Goal: Information Seeking & Learning: Learn about a topic

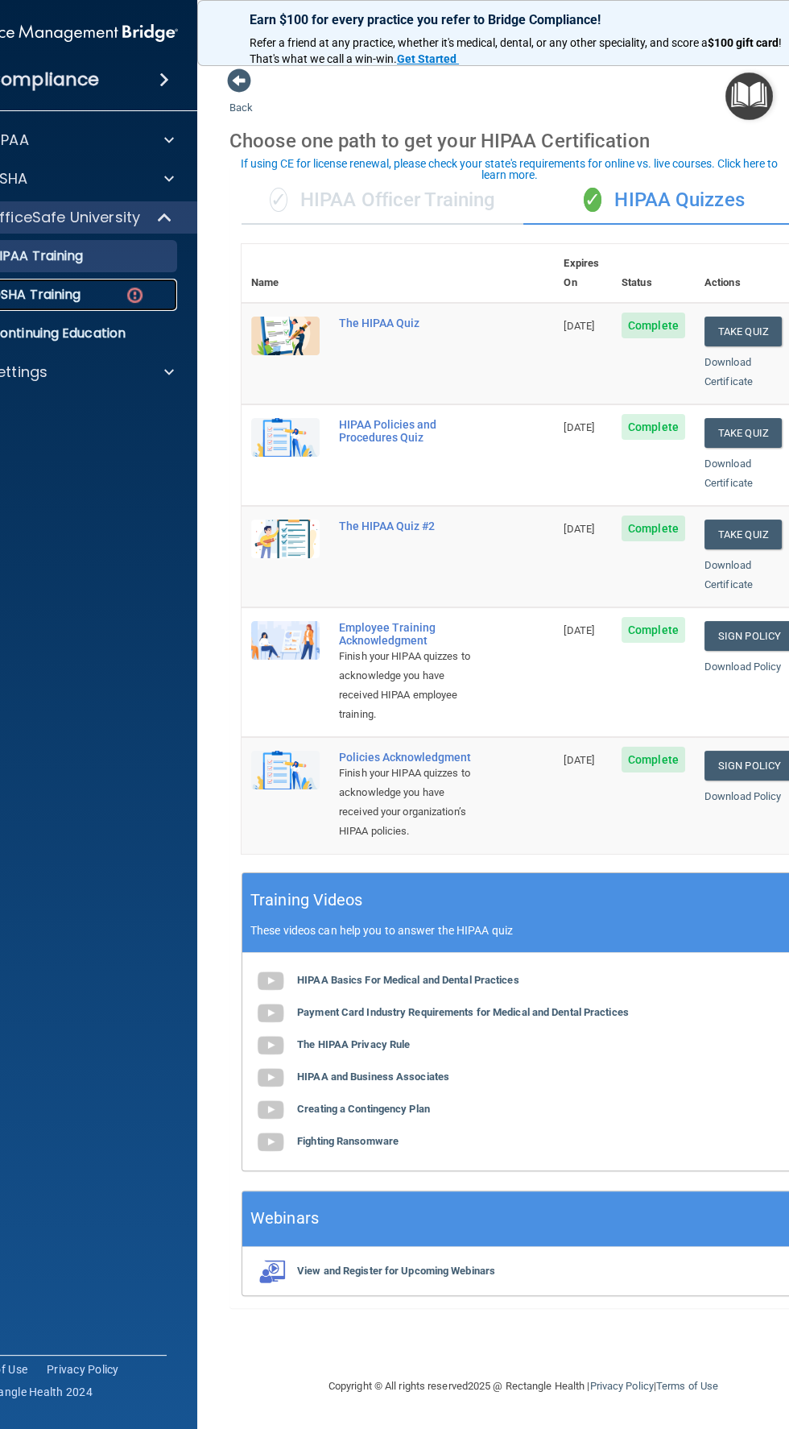
click at [125, 295] on img at bounding box center [135, 295] width 20 height 20
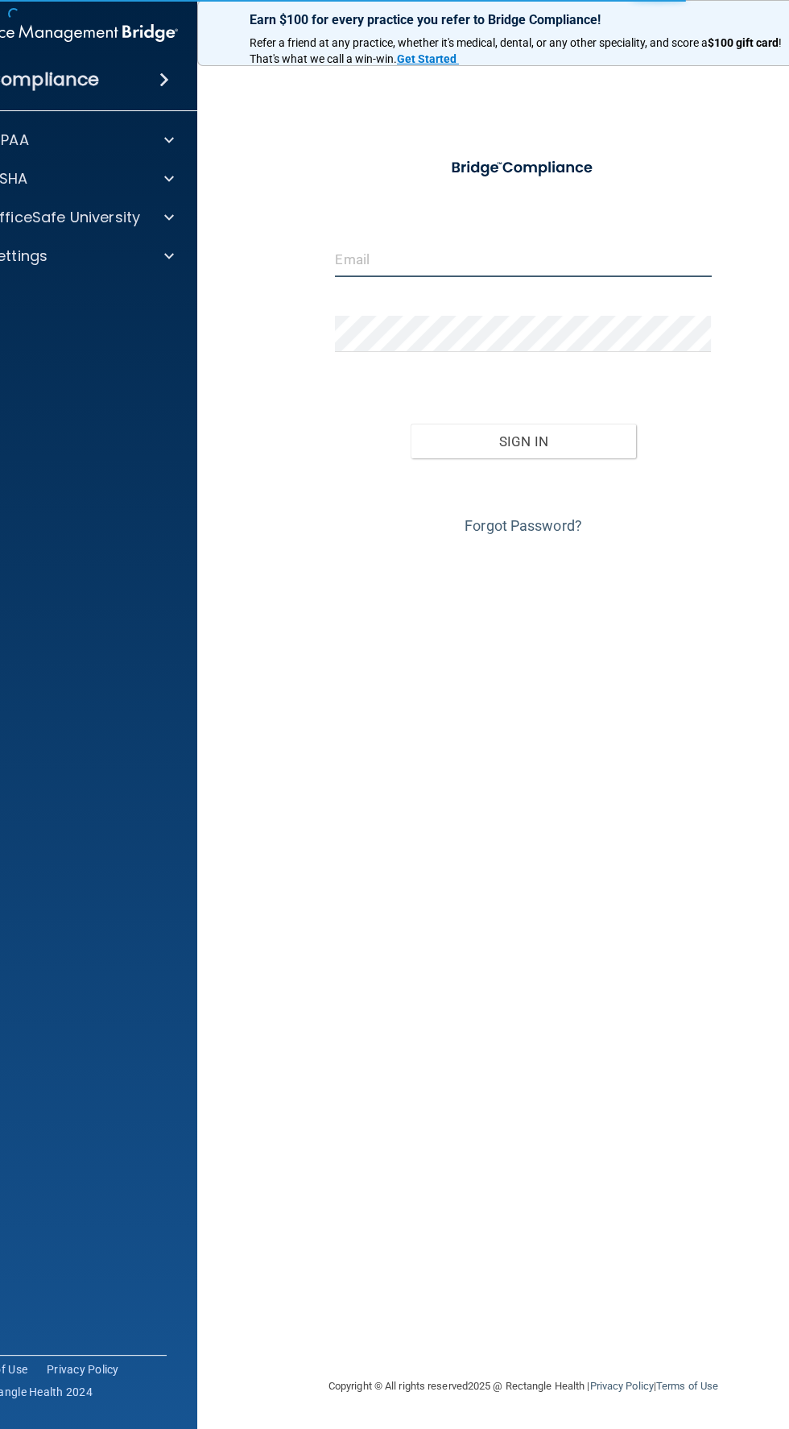
click at [534, 252] on input "email" at bounding box center [523, 259] width 376 height 36
type input "[EMAIL_ADDRESS][DOMAIN_NAME]"
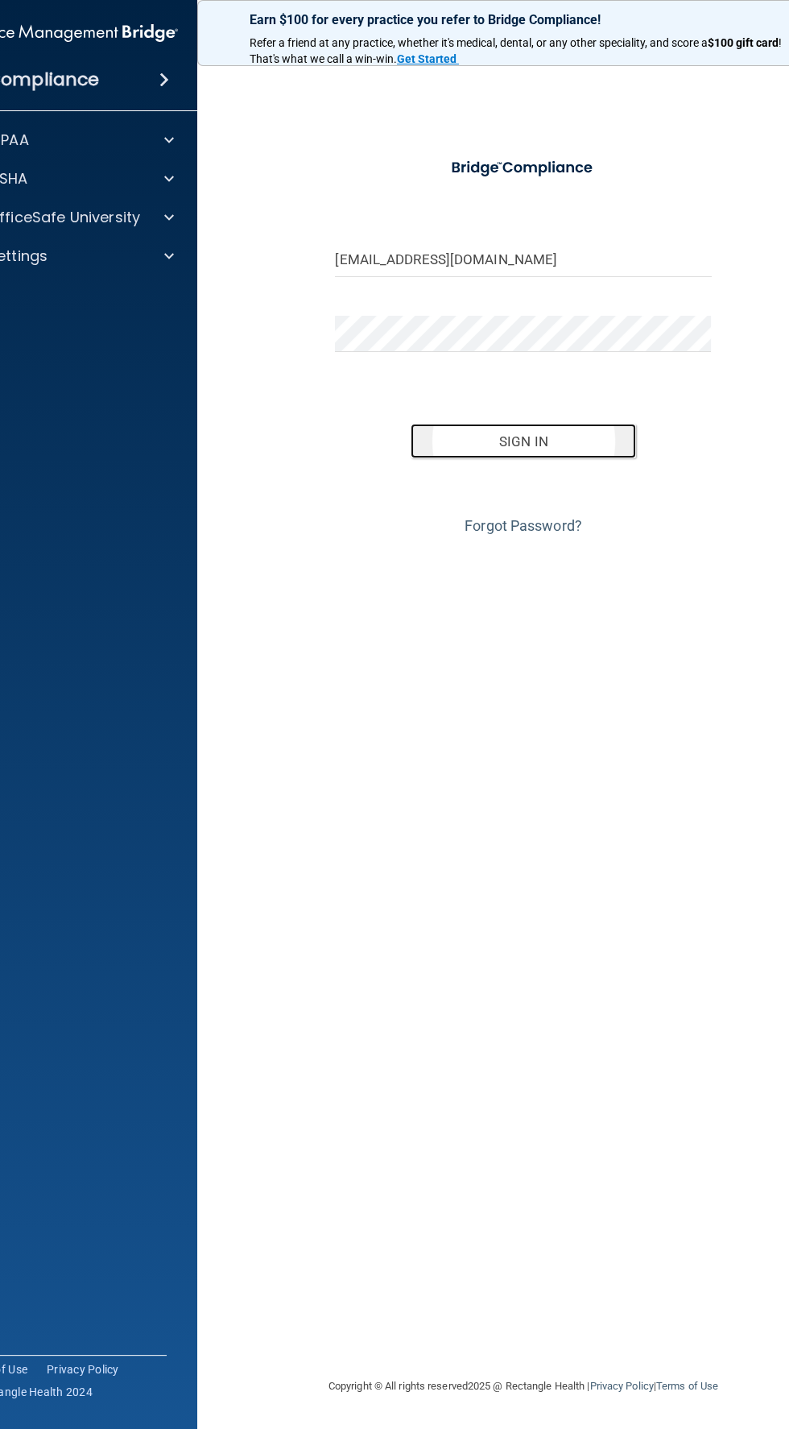
click at [575, 451] on button "Sign In" at bounding box center [524, 441] width 226 height 35
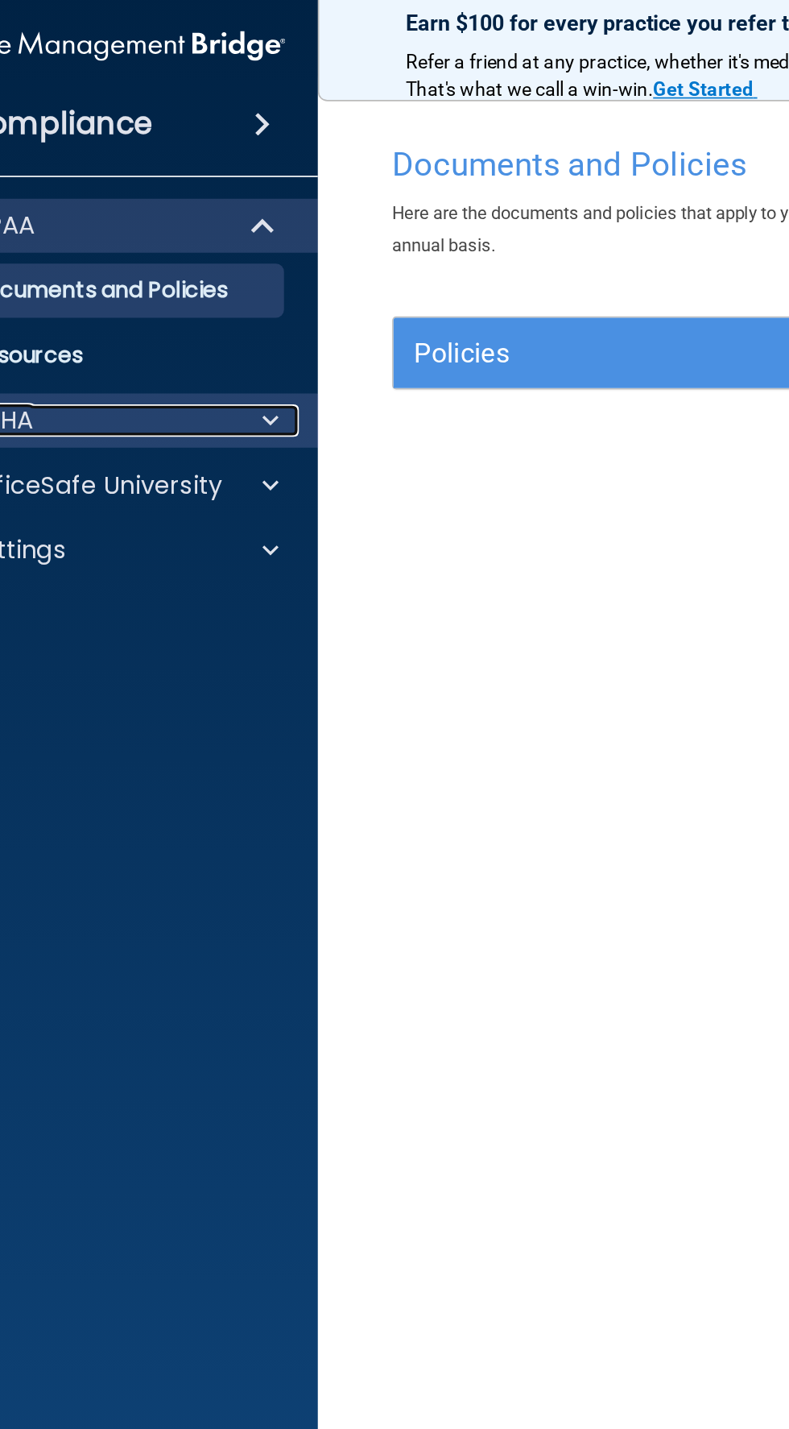
click at [168, 259] on span at bounding box center [169, 255] width 10 height 19
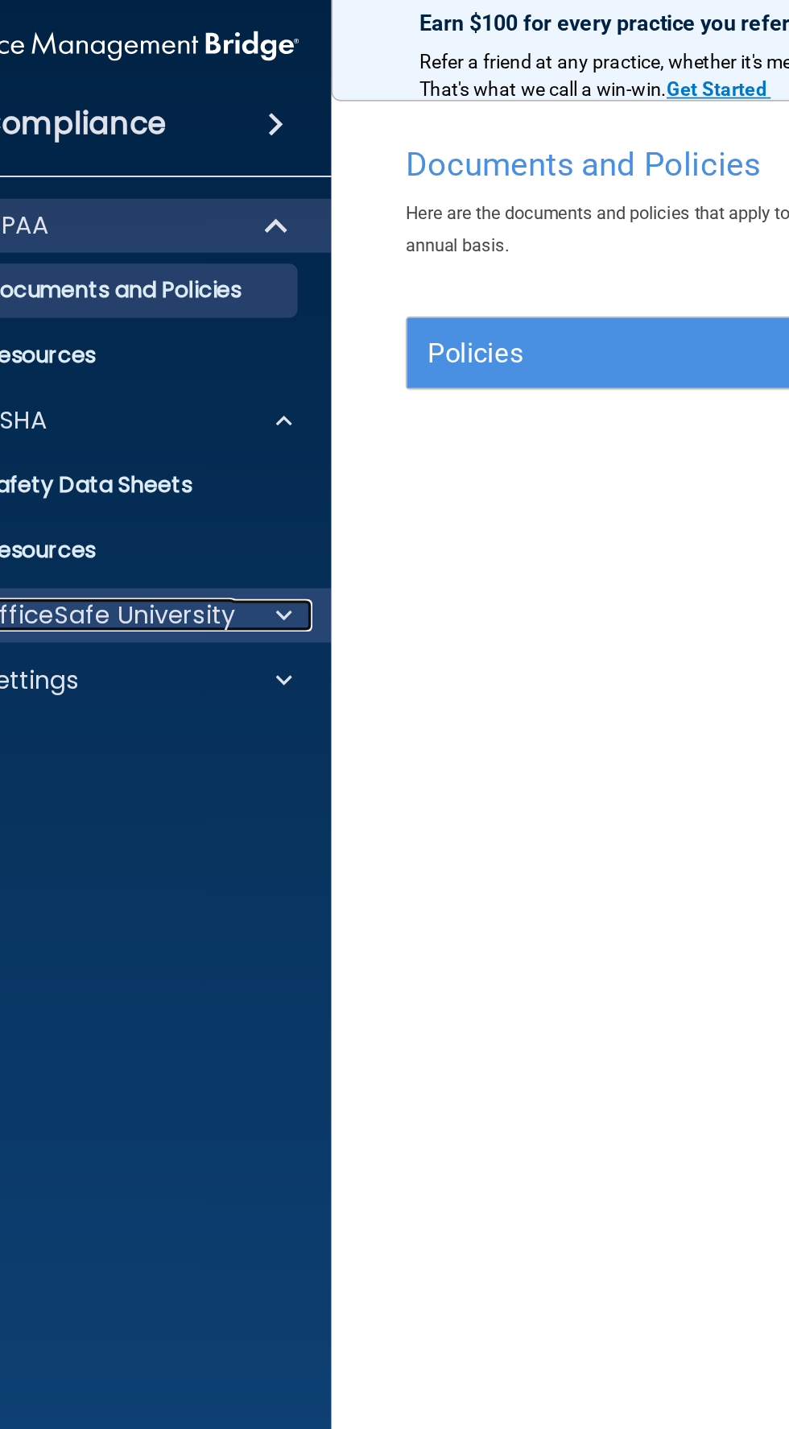
click at [178, 375] on div at bounding box center [167, 371] width 40 height 19
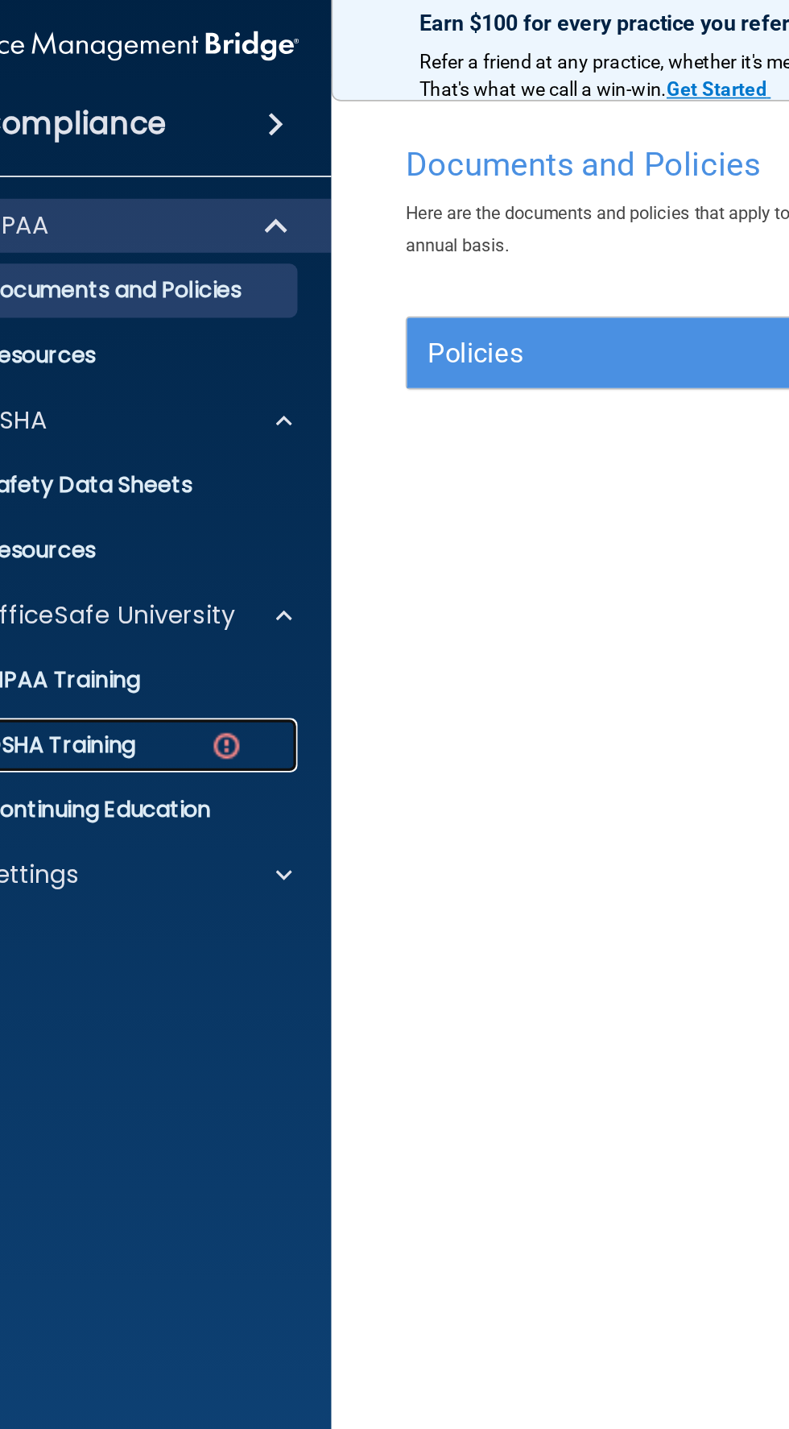
click at [100, 457] on link "OSHA Training" at bounding box center [50, 449] width 254 height 32
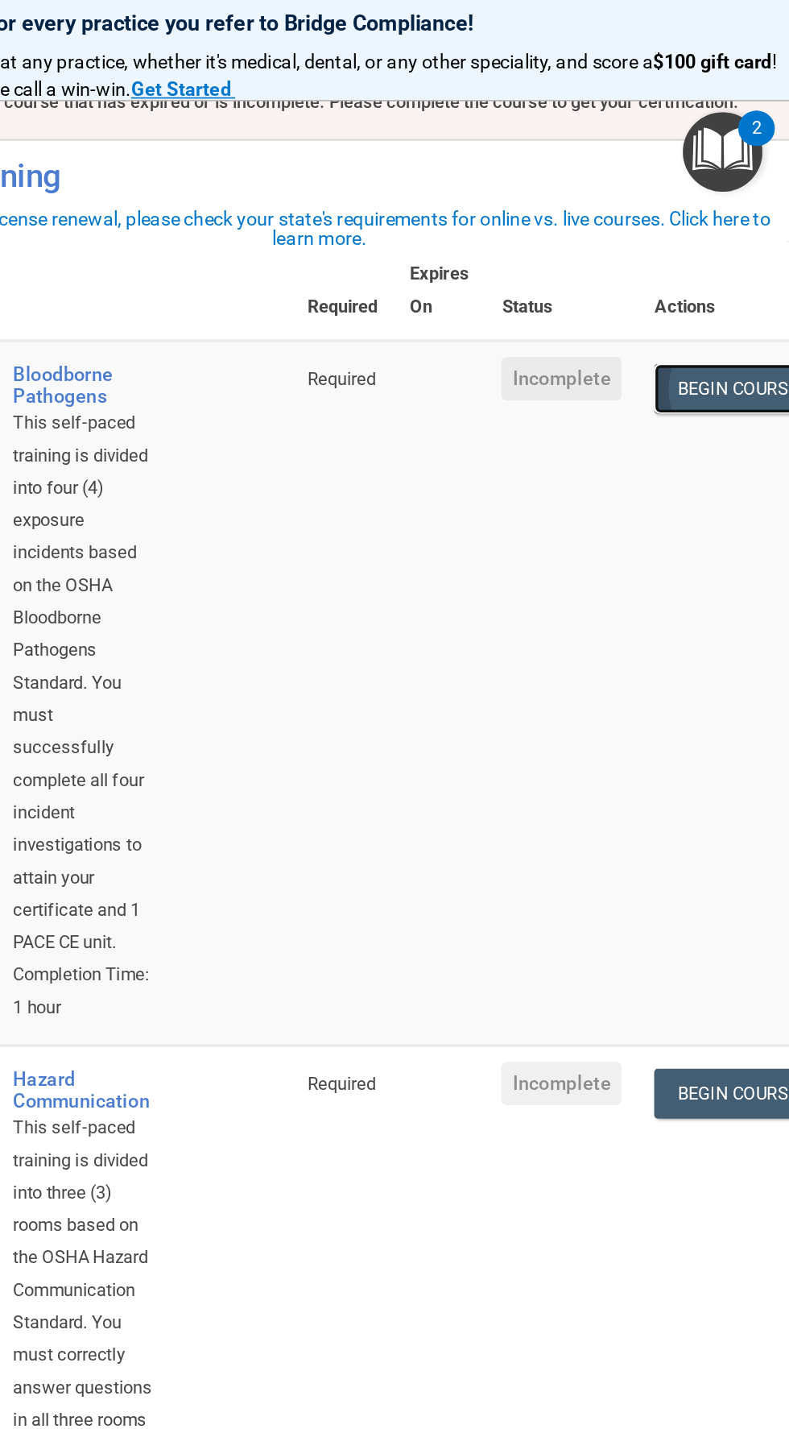
click at [751, 238] on link "Begin Course" at bounding box center [758, 237] width 98 height 30
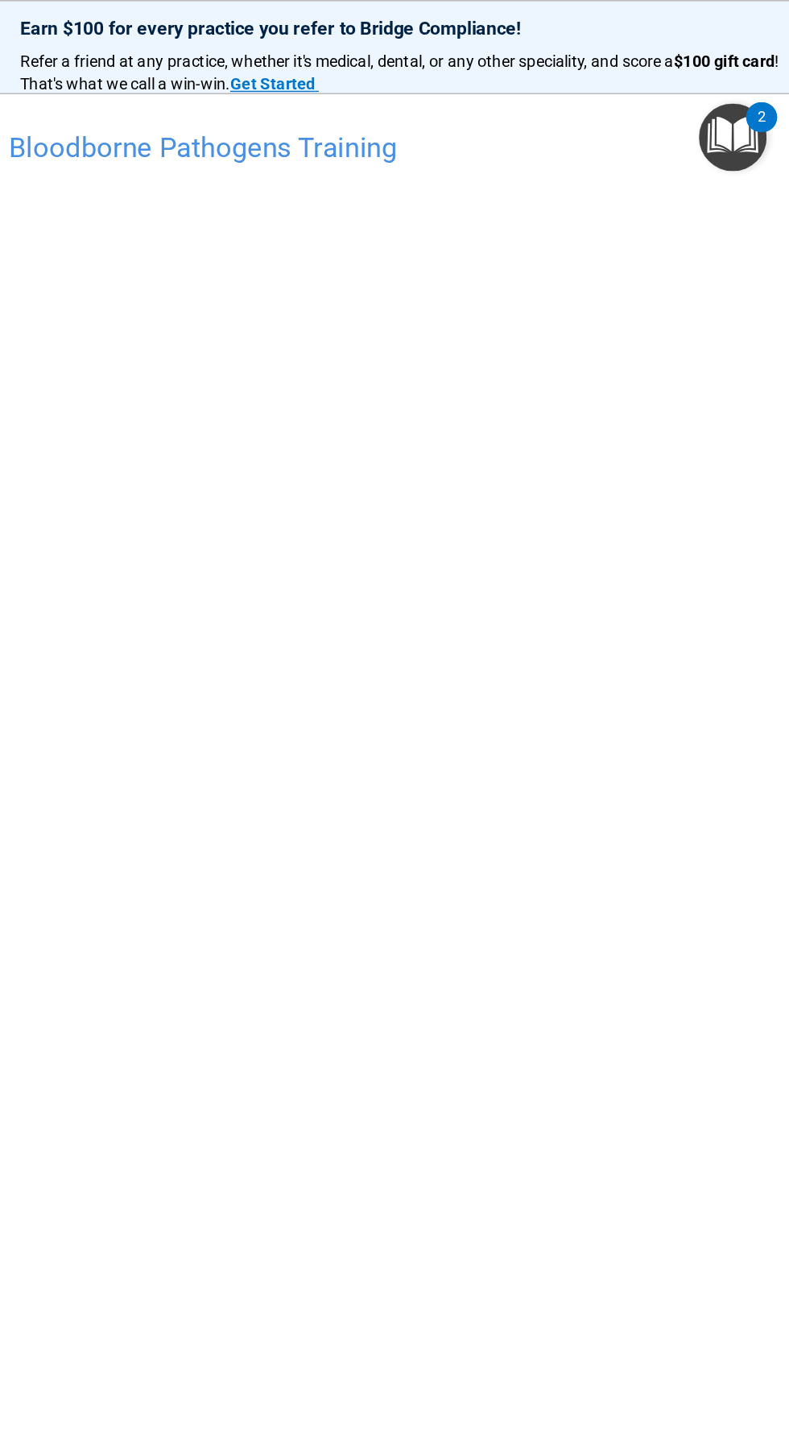
click at [676, 821] on div "Bloodborne Pathogens Training This course doesn’t expire until . Are you sure y…" at bounding box center [524, 730] width 588 height 1293
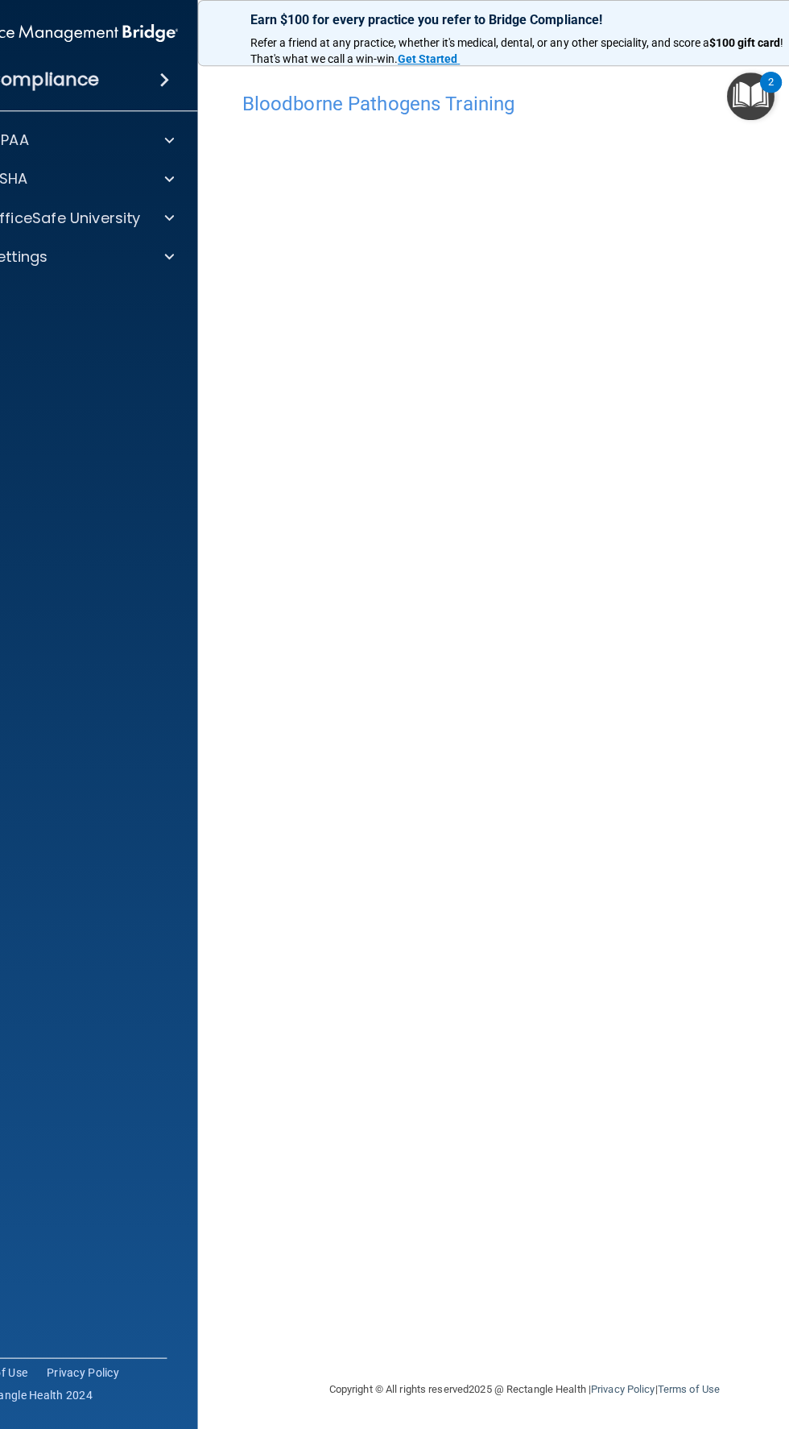
click at [661, 702] on div "Bloodborne Pathogens Training This course doesn’t expire until . Are you sure y…" at bounding box center [524, 730] width 588 height 1293
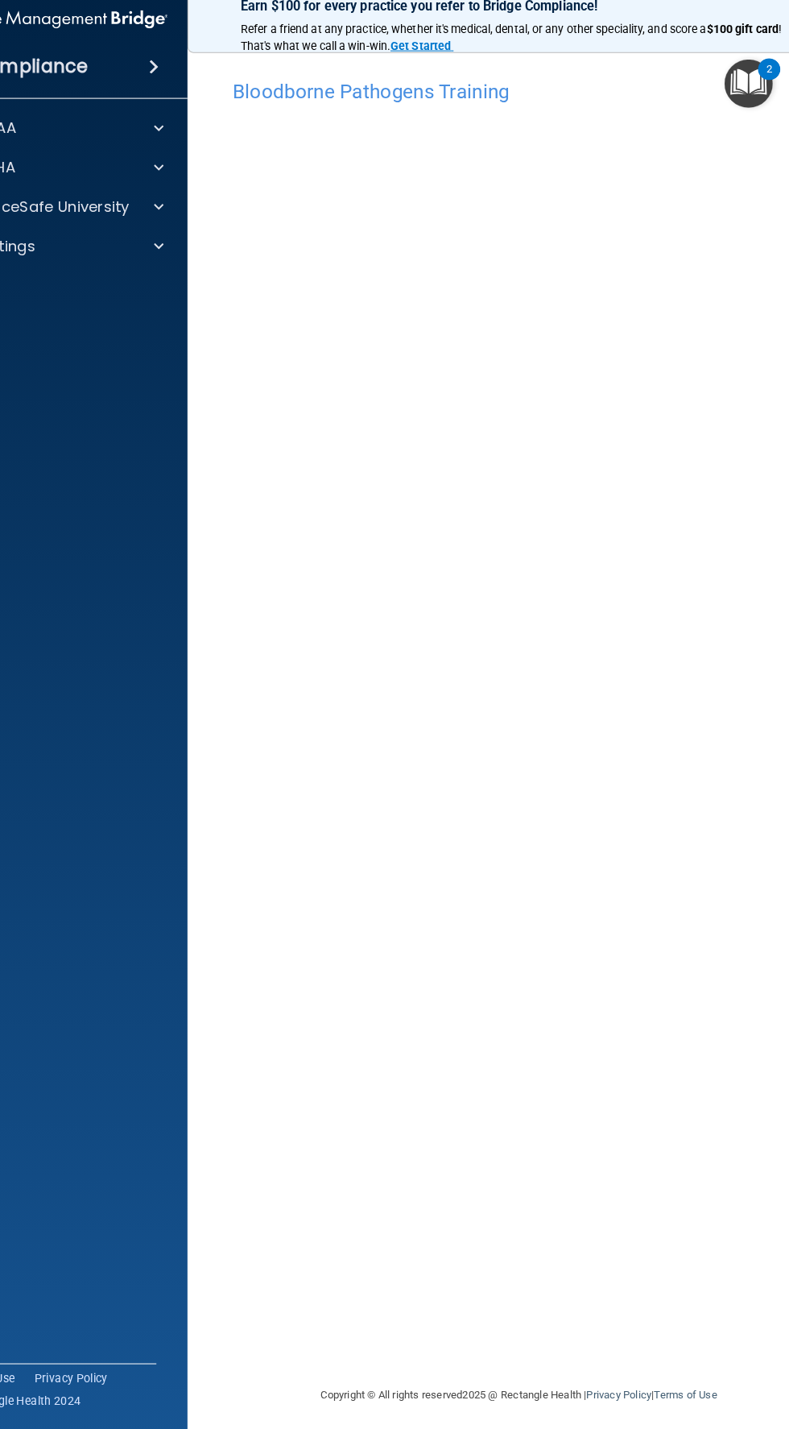
click at [643, 678] on div "Bloodborne Pathogens Training This course doesn’t expire until . Are you sure y…" at bounding box center [524, 730] width 588 height 1293
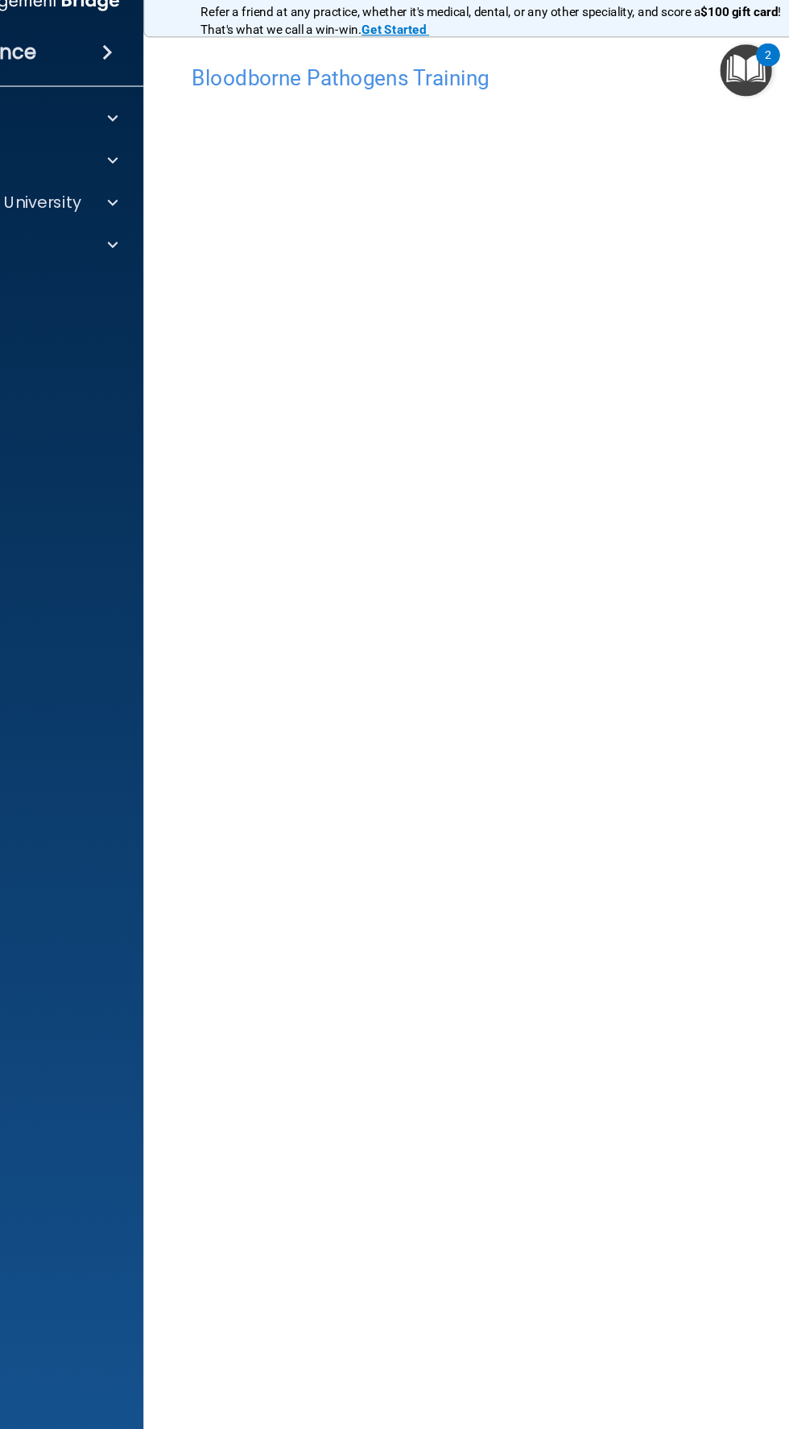
click at [462, 1303] on div "Bloodborne Pathogens Training This course doesn’t expire until . Are you sure y…" at bounding box center [524, 730] width 588 height 1293
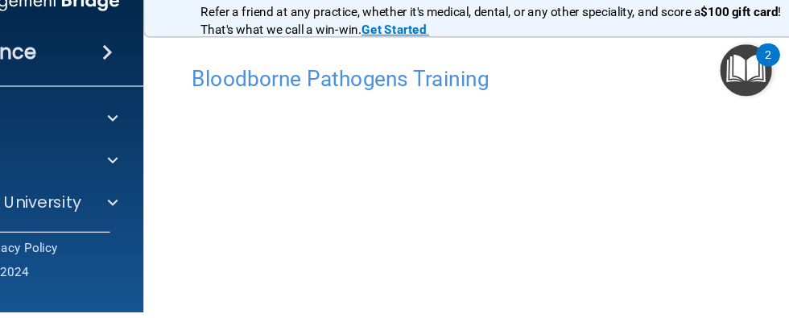
click at [631, 114] on h4 "Bloodborne Pathogens Training" at bounding box center [524, 103] width 564 height 21
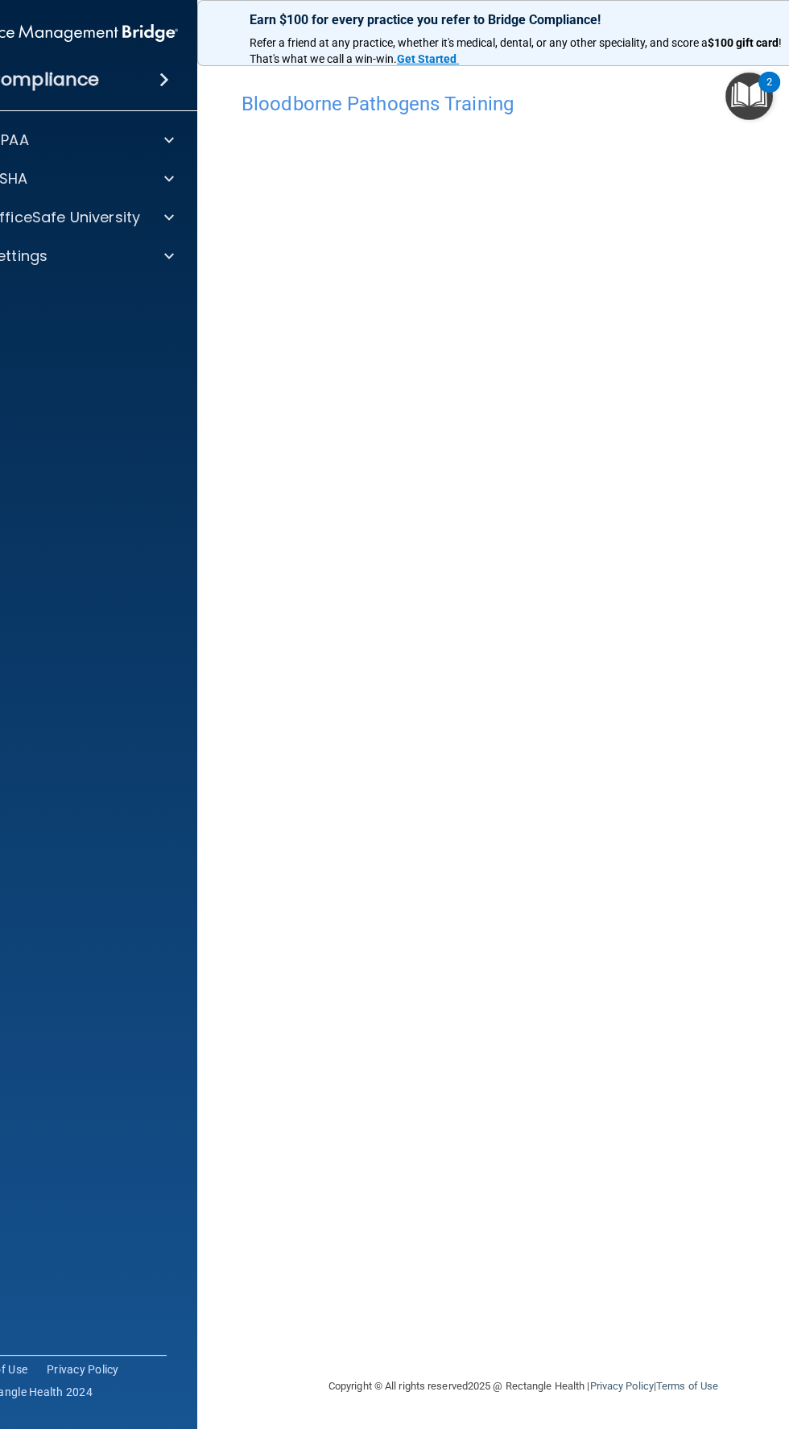
click at [633, 1020] on div "Bloodborne Pathogens Training This course doesn’t expire until . Are you sure y…" at bounding box center [524, 730] width 588 height 1293
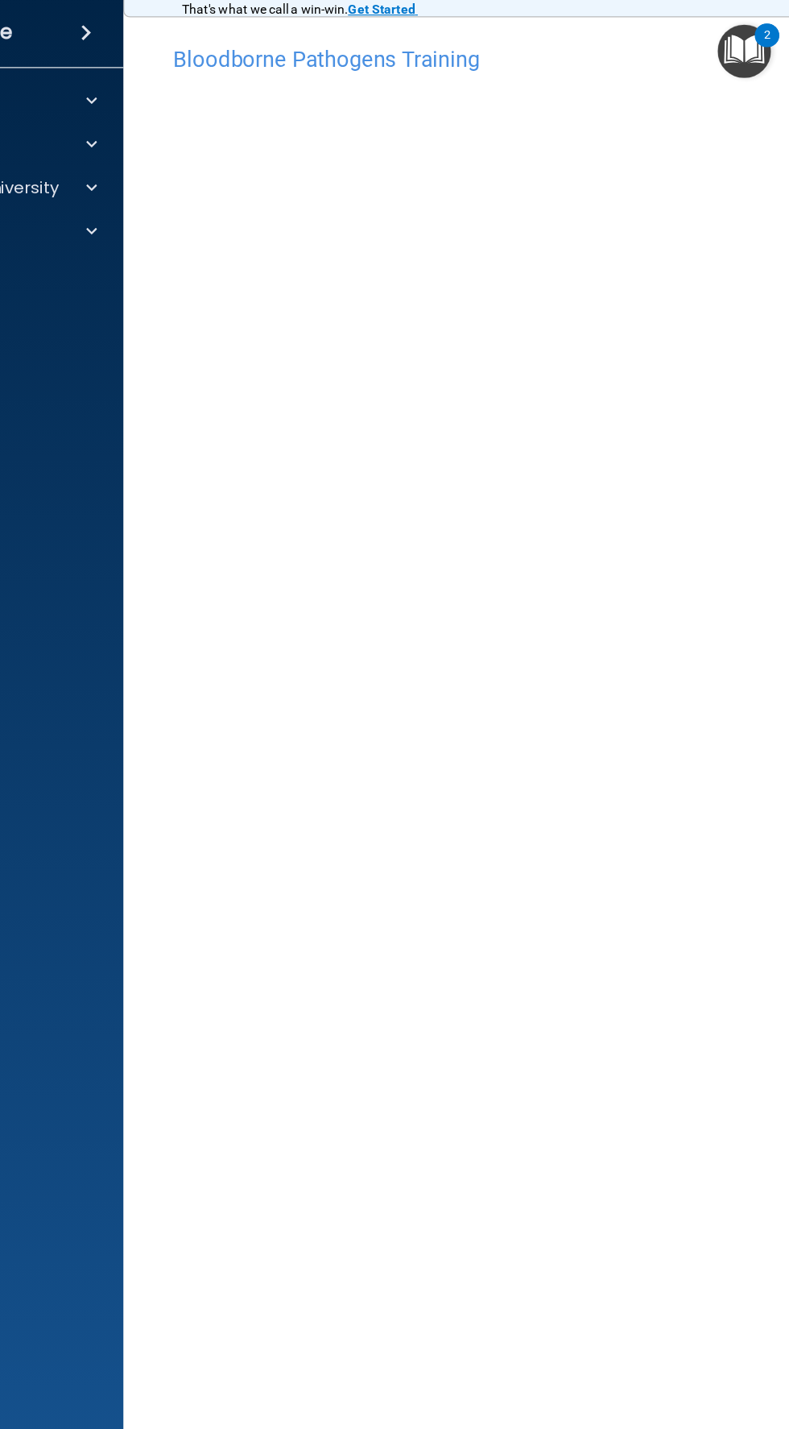
click at [652, 726] on div "Bloodborne Pathogens Training This course doesn’t expire until . Are you sure y…" at bounding box center [524, 730] width 588 height 1293
click at [681, 673] on div "Bloodborne Pathogens Training This course doesn’t expire until . Are you sure y…" at bounding box center [524, 730] width 588 height 1293
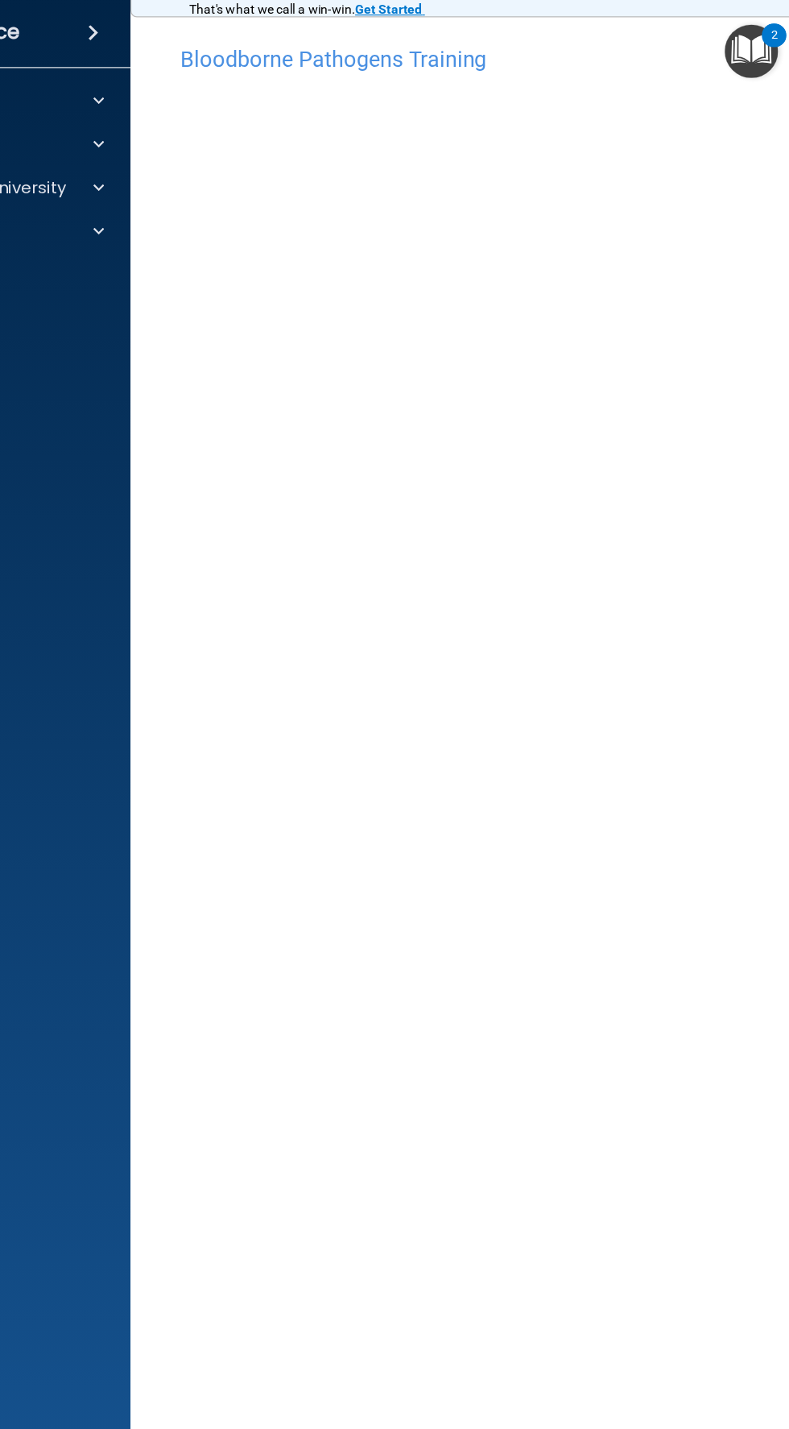
click at [668, 997] on div "Bloodborne Pathogens Training This course doesn’t expire until . Are you sure y…" at bounding box center [524, 730] width 588 height 1293
click at [625, 928] on div "Bloodborne Pathogens Training This course doesn’t expire until . Are you sure y…" at bounding box center [524, 730] width 588 height 1293
click at [649, 1077] on div "Bloodborne Pathogens Training This course doesn’t expire until . Are you sure y…" at bounding box center [524, 730] width 588 height 1293
click at [460, 1104] on div "Bloodborne Pathogens Training This course doesn’t expire until . Are you sure y…" at bounding box center [524, 730] width 588 height 1293
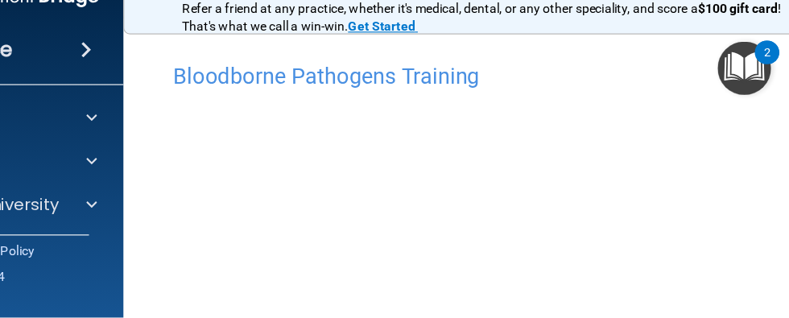
click at [652, 103] on h4 "Bloodborne Pathogens Training" at bounding box center [524, 103] width 564 height 21
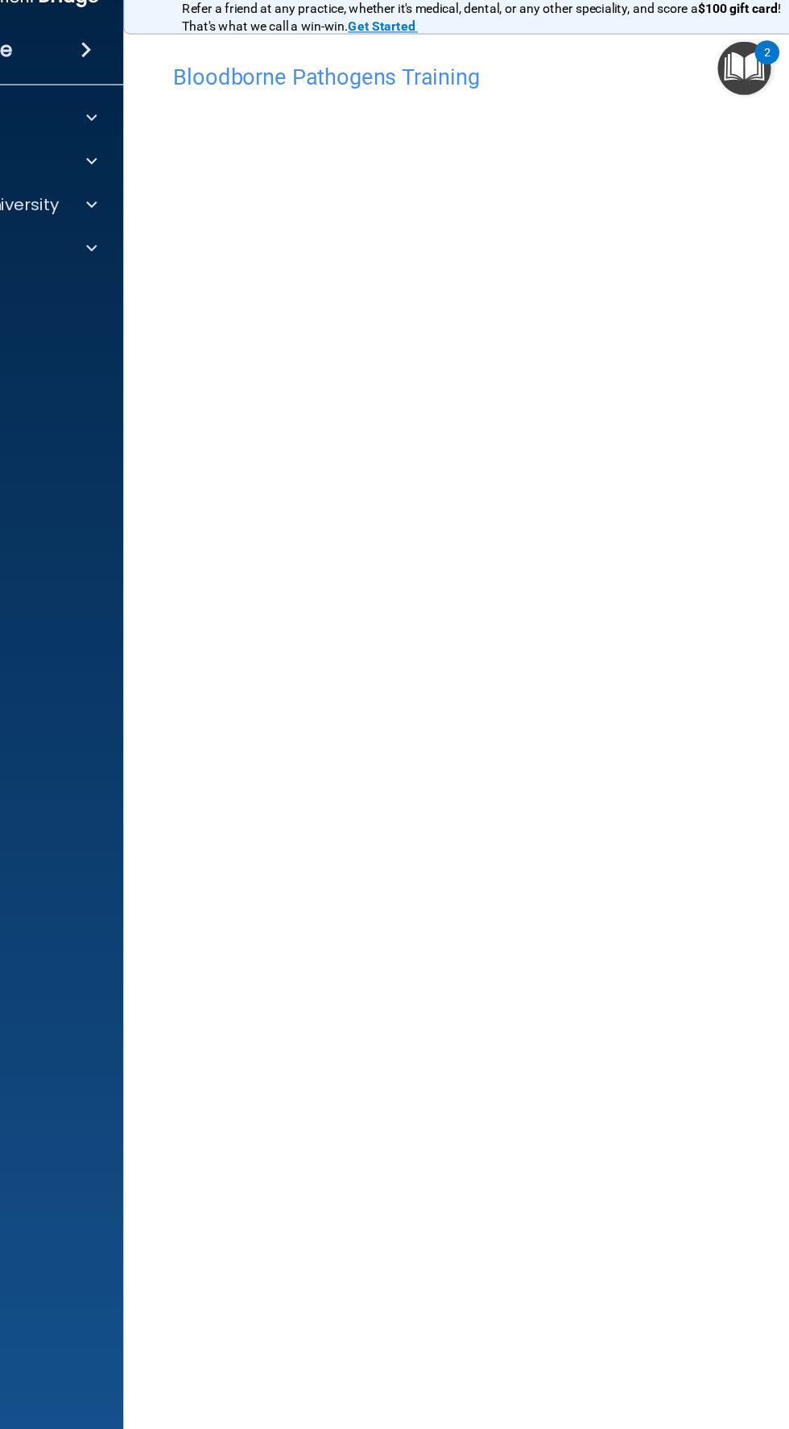
click at [681, 705] on div "Bloodborne Pathogens Training This course doesn’t expire until . Are you sure y…" at bounding box center [524, 730] width 588 height 1293
click at [621, 1084] on div "Bloodborne Pathogens Training This course doesn’t expire until . Are you sure y…" at bounding box center [524, 730] width 588 height 1293
click at [640, 909] on div "Bloodborne Pathogens Training This course doesn’t expire until . Are you sure y…" at bounding box center [524, 730] width 588 height 1293
click at [642, 876] on div "Bloodborne Pathogens Training This course doesn’t expire until . Are you sure y…" at bounding box center [524, 730] width 588 height 1293
click at [661, 808] on div "Bloodborne Pathogens Training This course doesn’t expire until . Are you sure y…" at bounding box center [524, 730] width 588 height 1293
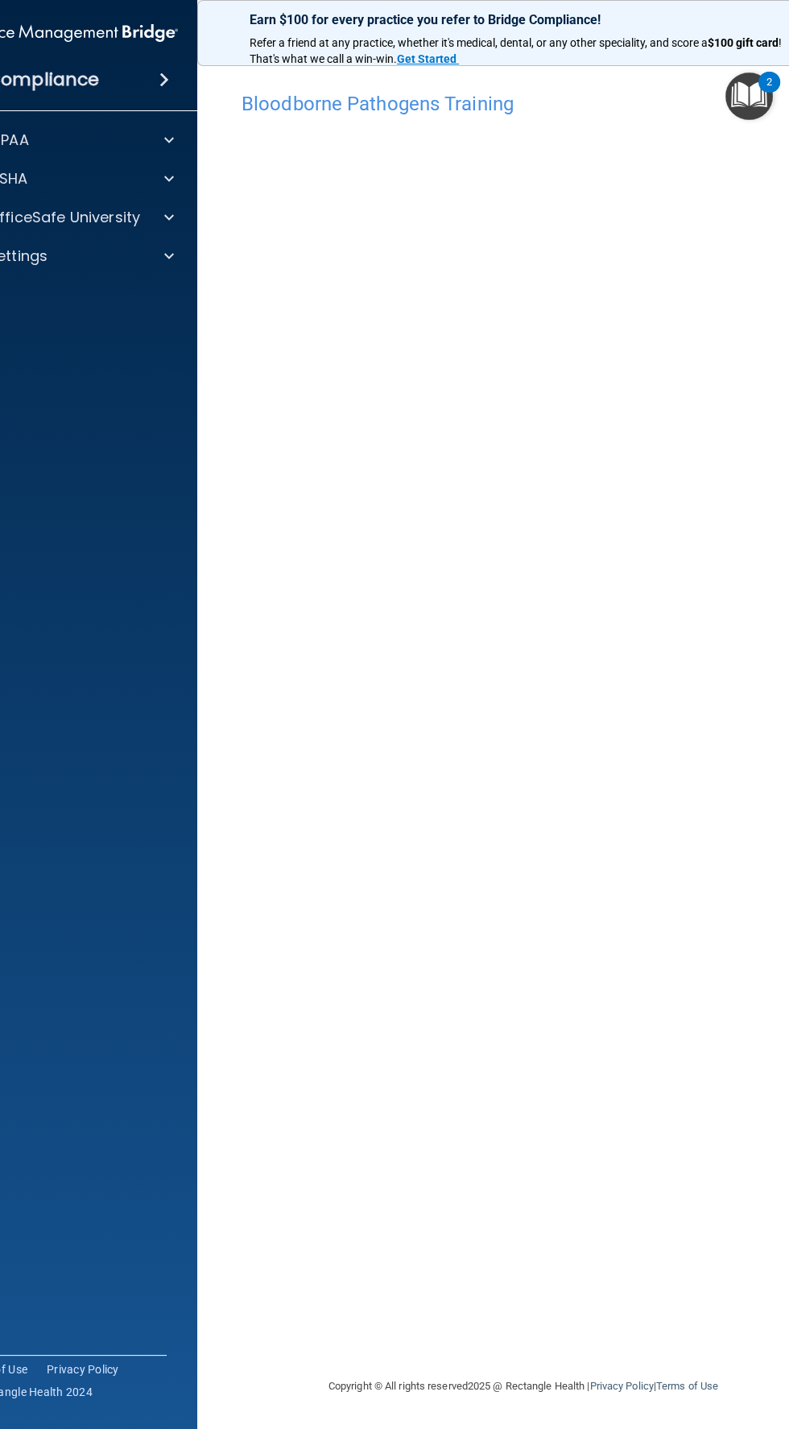
click at [648, 925] on div "Bloodborne Pathogens Training This course doesn’t expire until . Are you sure y…" at bounding box center [524, 730] width 588 height 1293
click at [432, 1202] on div "Bloodborne Pathogens Training This course doesn’t expire until . Are you sure y…" at bounding box center [524, 730] width 588 height 1293
click at [516, 1074] on div "Bloodborne Pathogens Training This course doesn’t expire until . Are you sure y…" at bounding box center [524, 730] width 588 height 1293
click at [656, 751] on div "Bloodborne Pathogens Training This course doesn’t expire until . Are you sure y…" at bounding box center [524, 730] width 588 height 1293
click at [650, 929] on div "Bloodborne Pathogens Training This course doesn’t expire until . Are you sure y…" at bounding box center [524, 730] width 588 height 1293
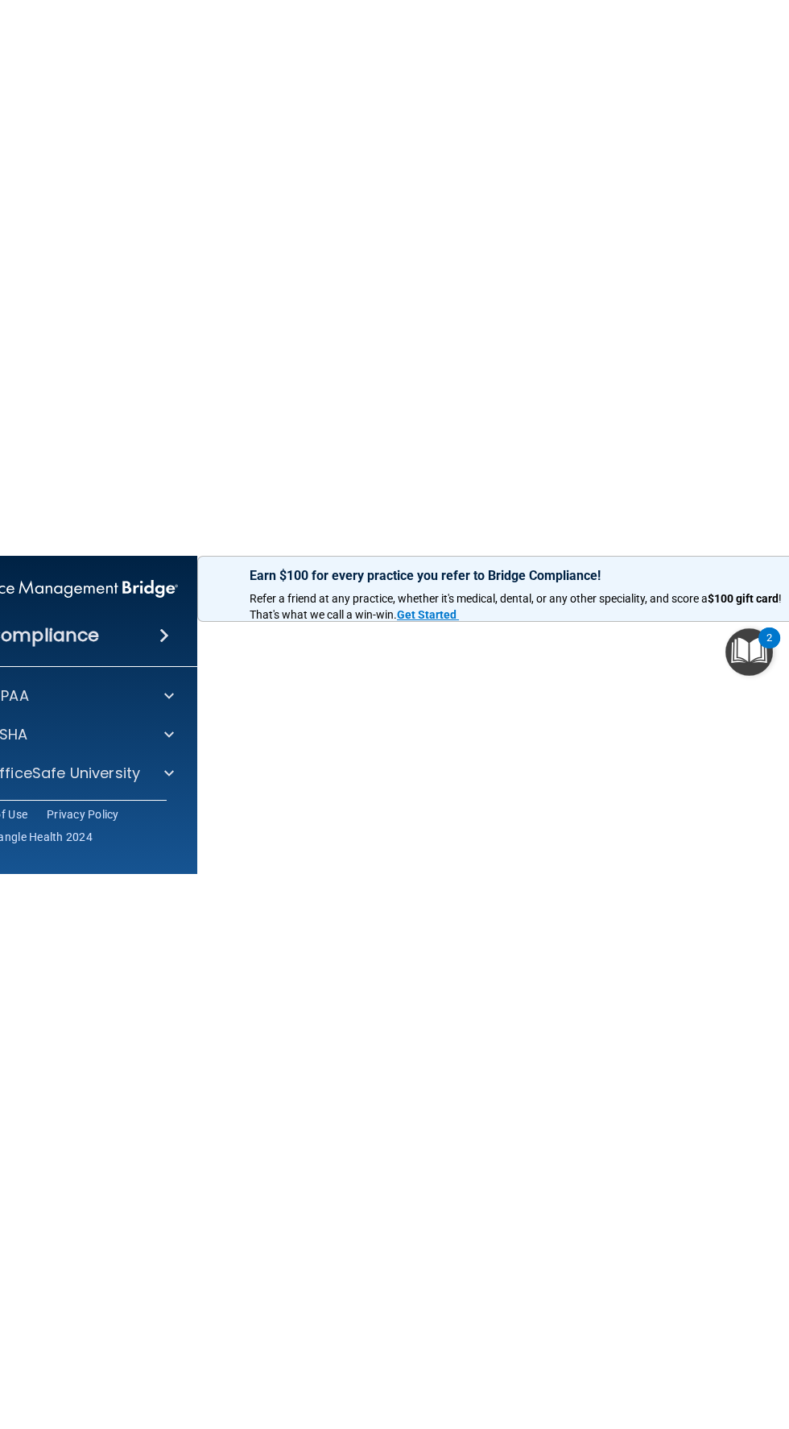
scroll to position [147, 0]
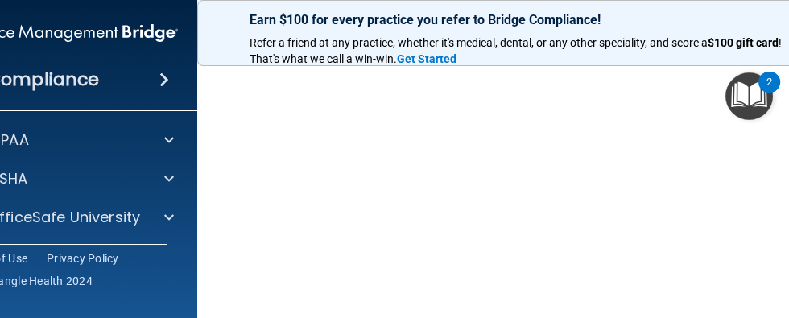
click at [664, 43] on span "Refer a friend at any practice, whether it's medical, dental, or any other spec…" at bounding box center [479, 42] width 458 height 13
click at [726, 29] on div "Earn $100 for every practice you refer to Bridge Compliance! Refer a friend at …" at bounding box center [523, 33] width 652 height 66
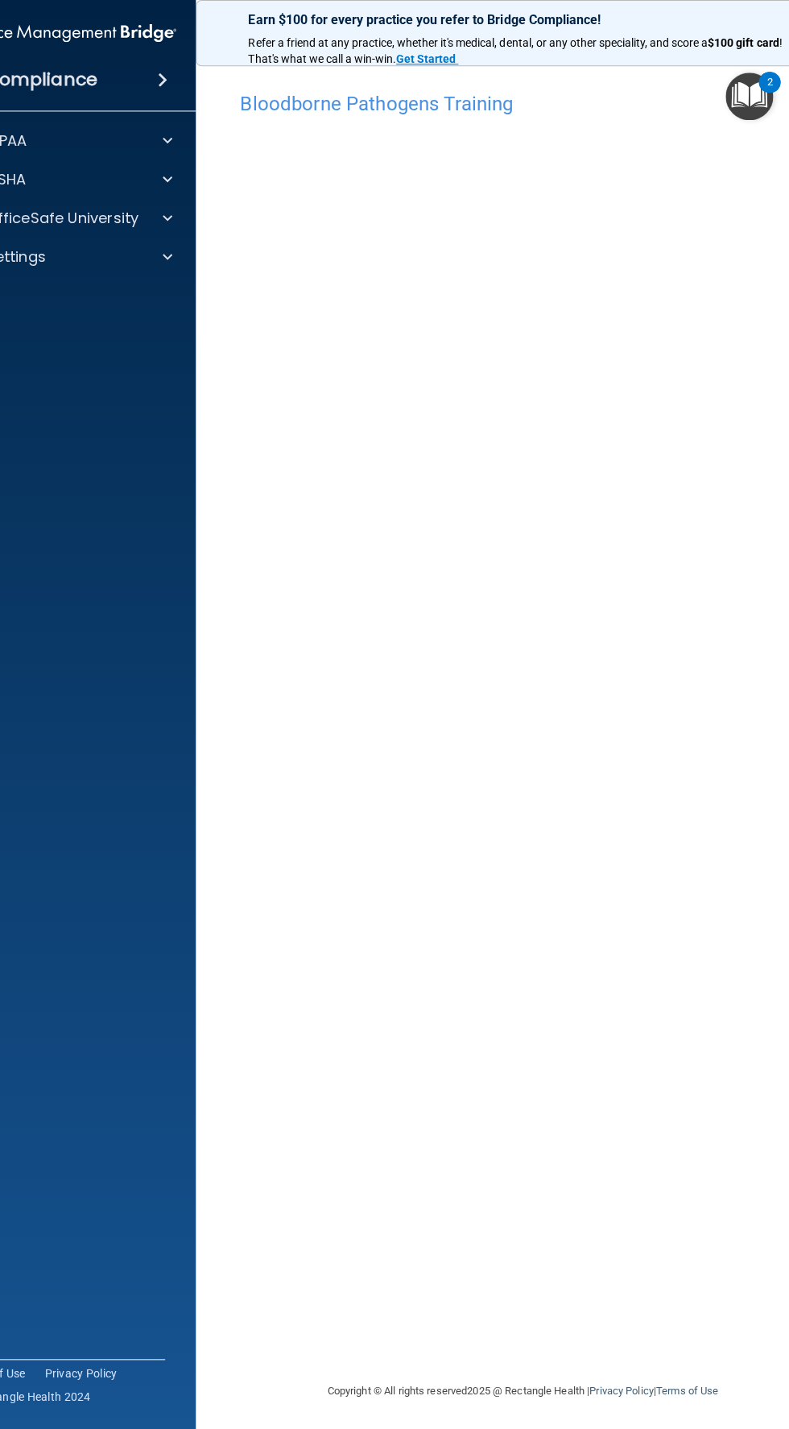
scroll to position [0, 0]
click at [583, 828] on div "Bloodborne Pathogens Training This course doesn’t expire until . Are you sure y…" at bounding box center [524, 730] width 588 height 1293
click at [618, 1130] on div "Bloodborne Pathogens Training This course doesn’t expire until . Are you sure y…" at bounding box center [524, 730] width 588 height 1293
click at [598, 1046] on div "Bloodborne Pathogens Training This course doesn’t expire until . Are you sure y…" at bounding box center [524, 730] width 588 height 1293
click at [381, 1216] on div "Bloodborne Pathogens Training This course doesn’t expire until . Are you sure y…" at bounding box center [524, 730] width 588 height 1293
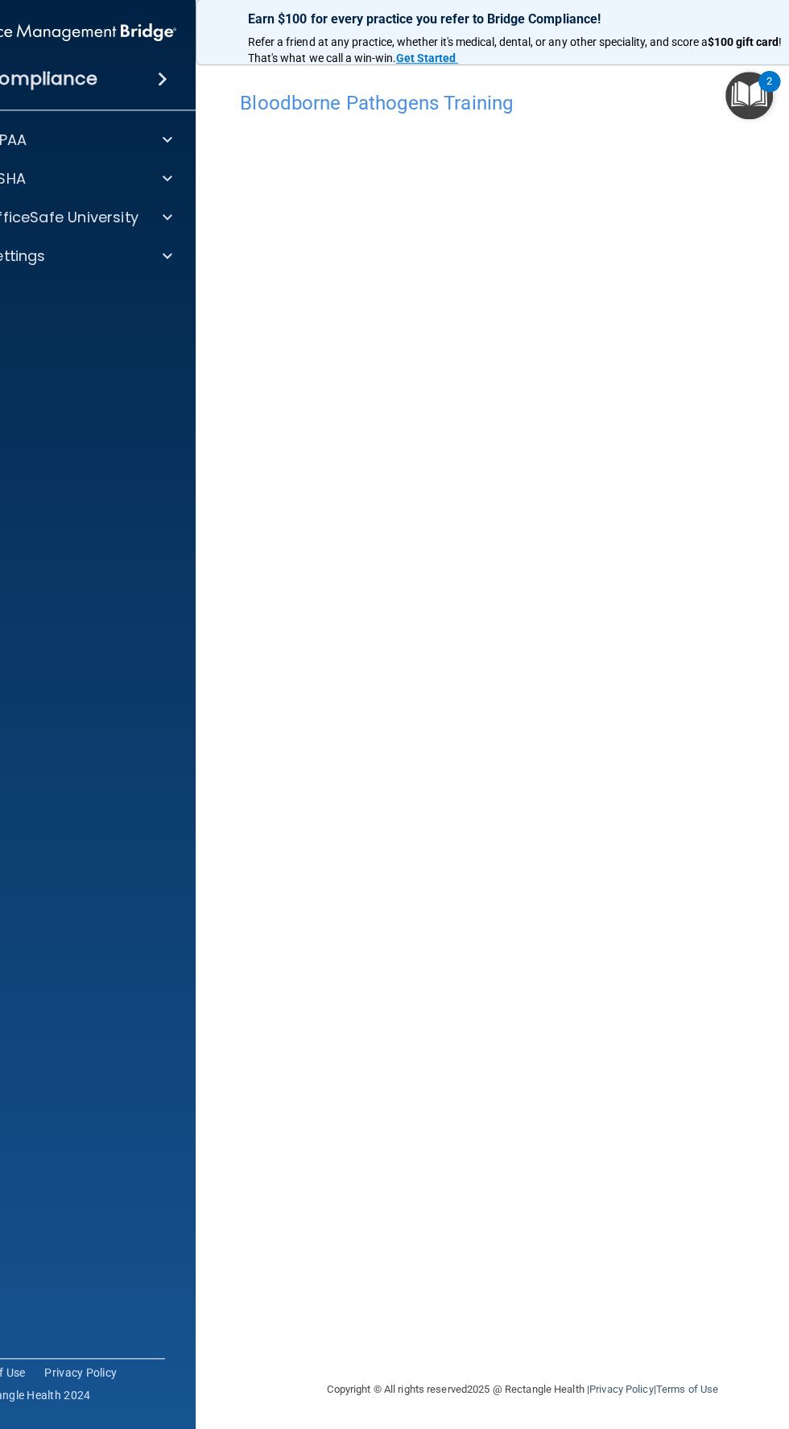
click at [663, 1008] on div "Bloodborne Pathogens Training This course doesn’t expire until . Are you sure y…" at bounding box center [524, 730] width 588 height 1293
click at [542, 1141] on div "Bloodborne Pathogens Training This course doesn’t expire until . Are you sure y…" at bounding box center [524, 730] width 588 height 1293
click at [420, 1180] on div "Bloodborne Pathogens Training This course doesn’t expire until . Are you sure y…" at bounding box center [524, 730] width 588 height 1293
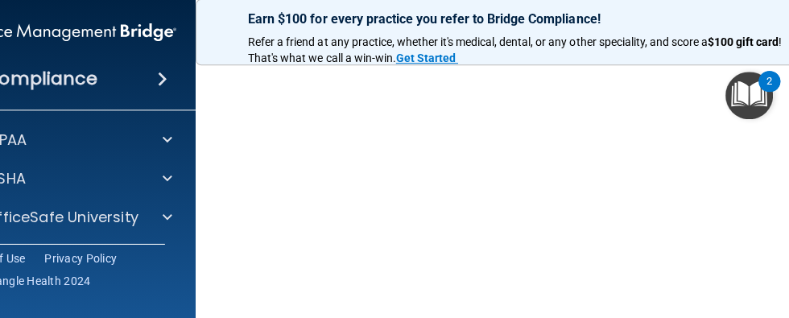
scroll to position [175, 0]
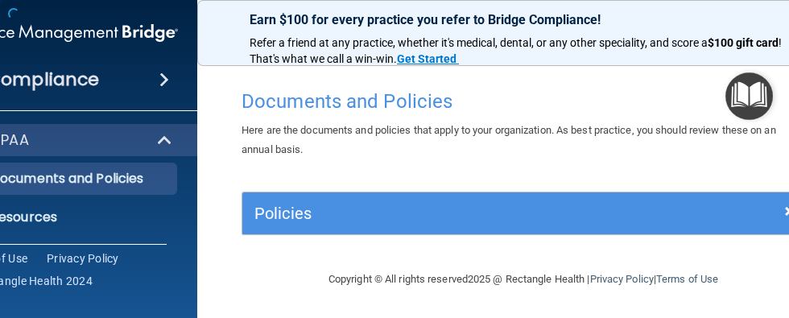
scroll to position [2, 0]
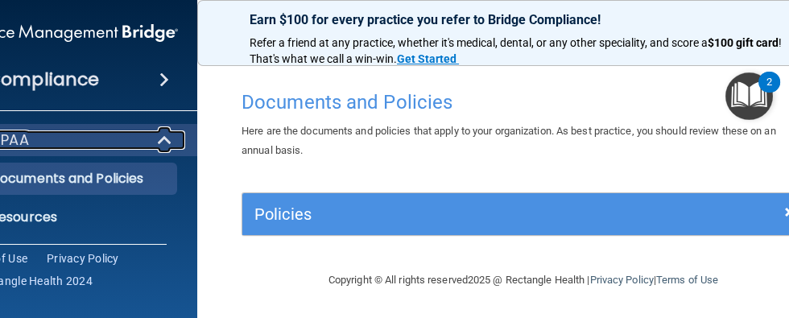
click at [172, 135] on span at bounding box center [166, 139] width 14 height 19
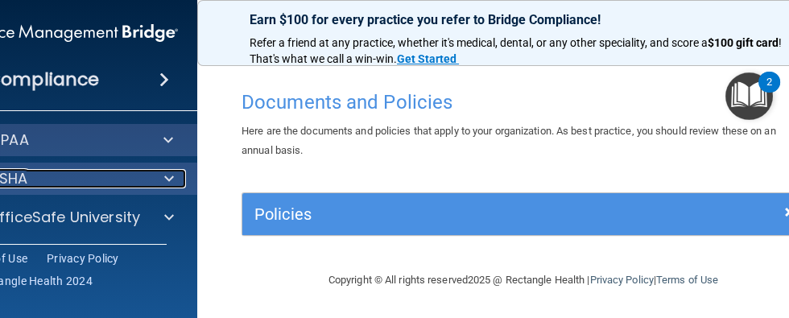
click at [178, 171] on div at bounding box center [167, 178] width 40 height 19
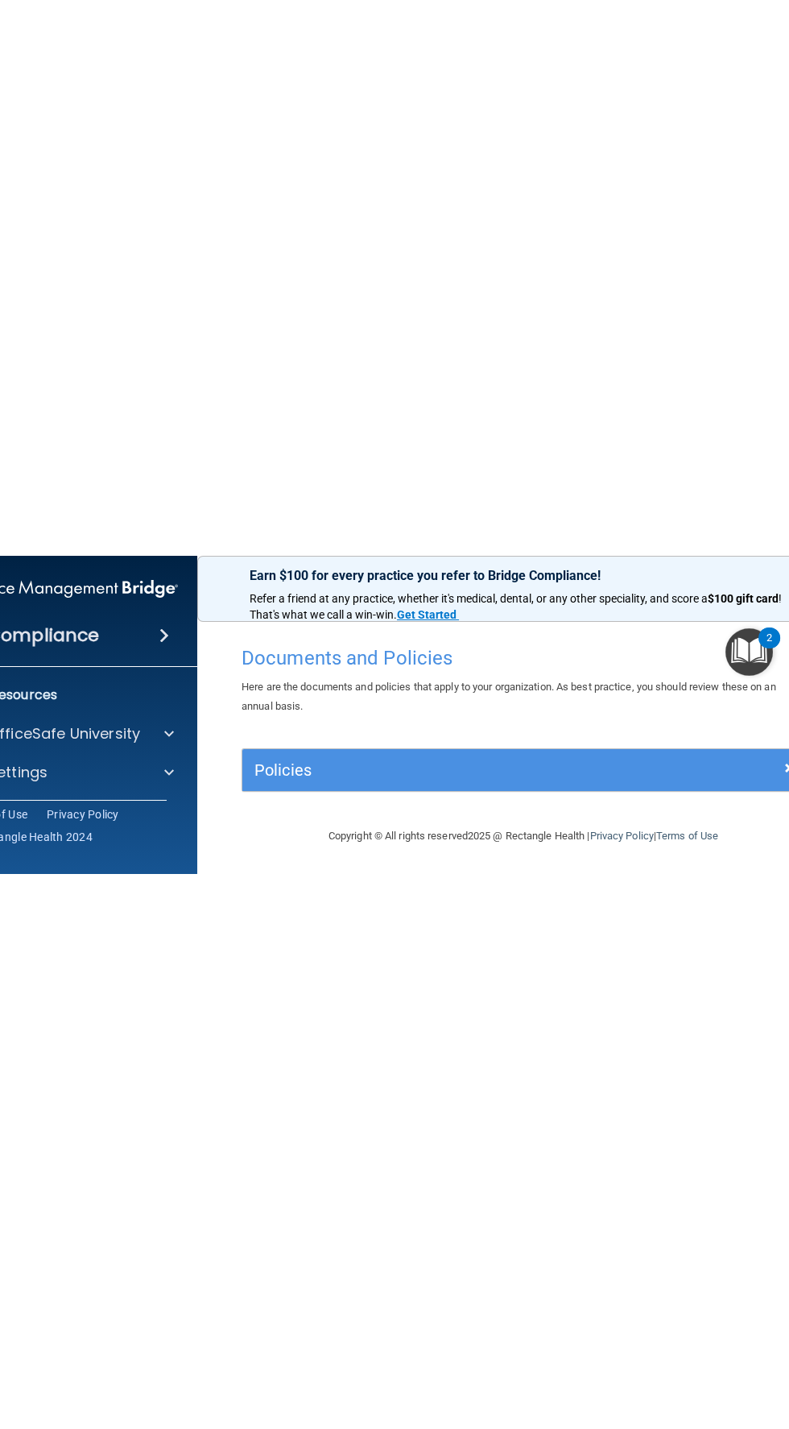
scroll to position [0, 0]
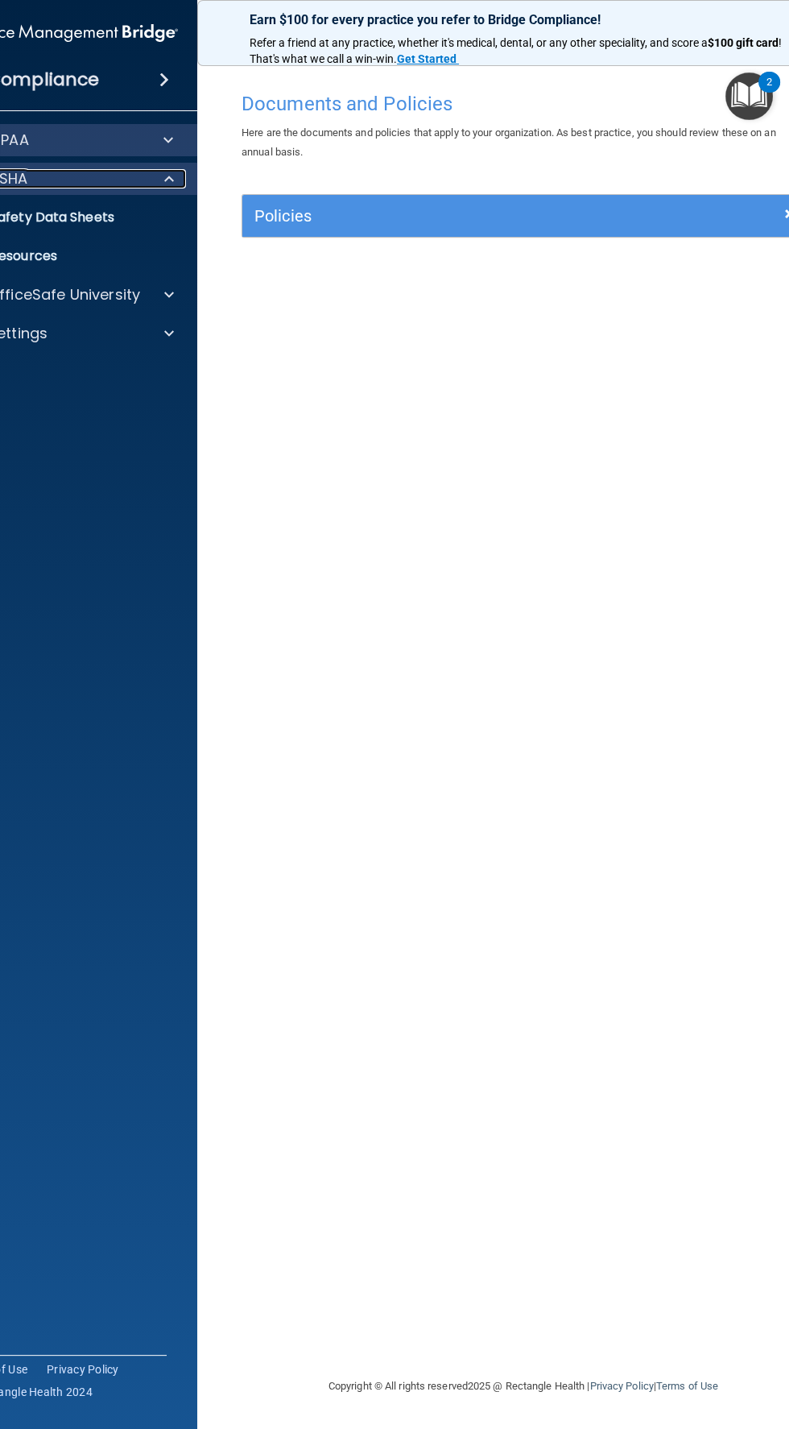
click at [159, 187] on div at bounding box center [167, 178] width 40 height 19
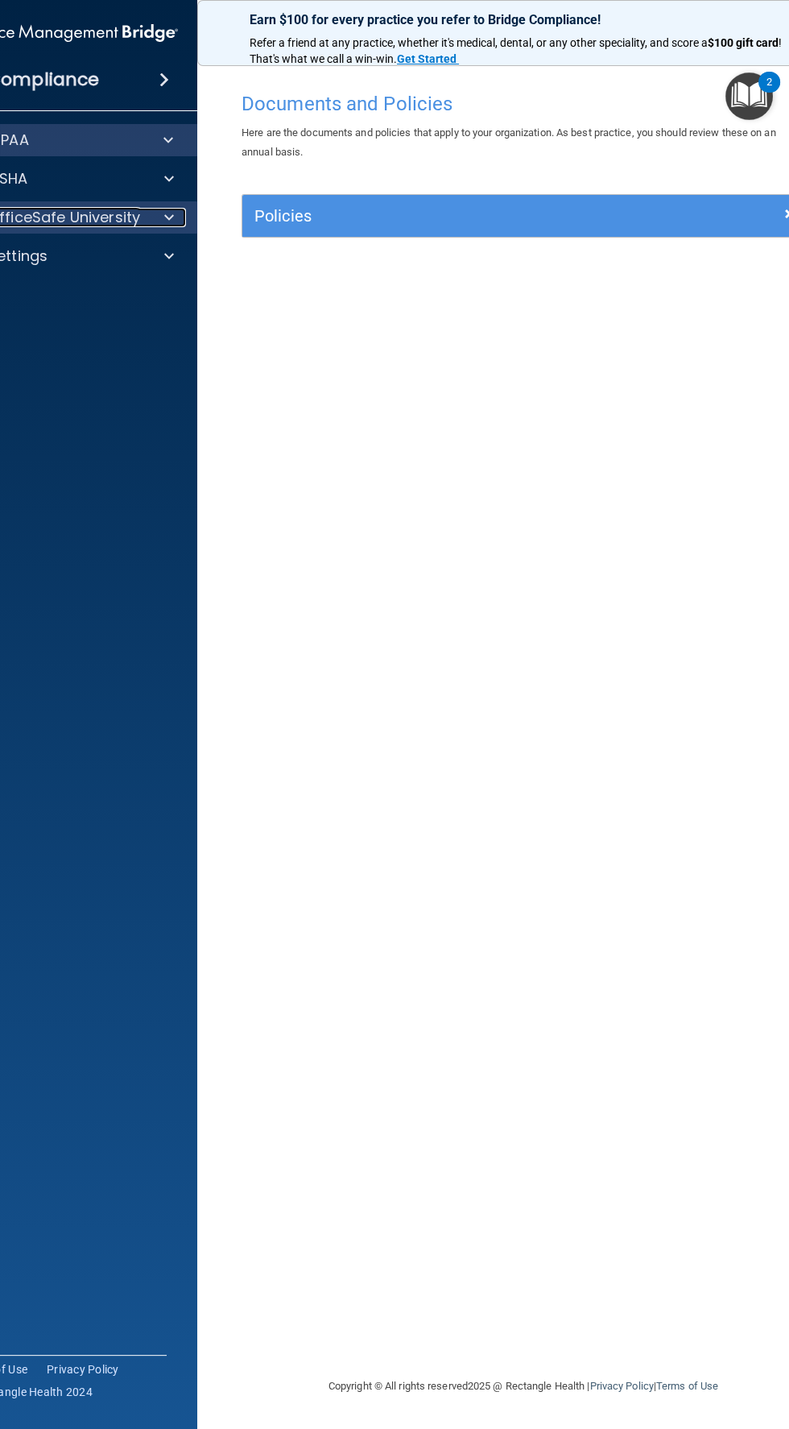
click at [168, 217] on span at bounding box center [169, 217] width 10 height 19
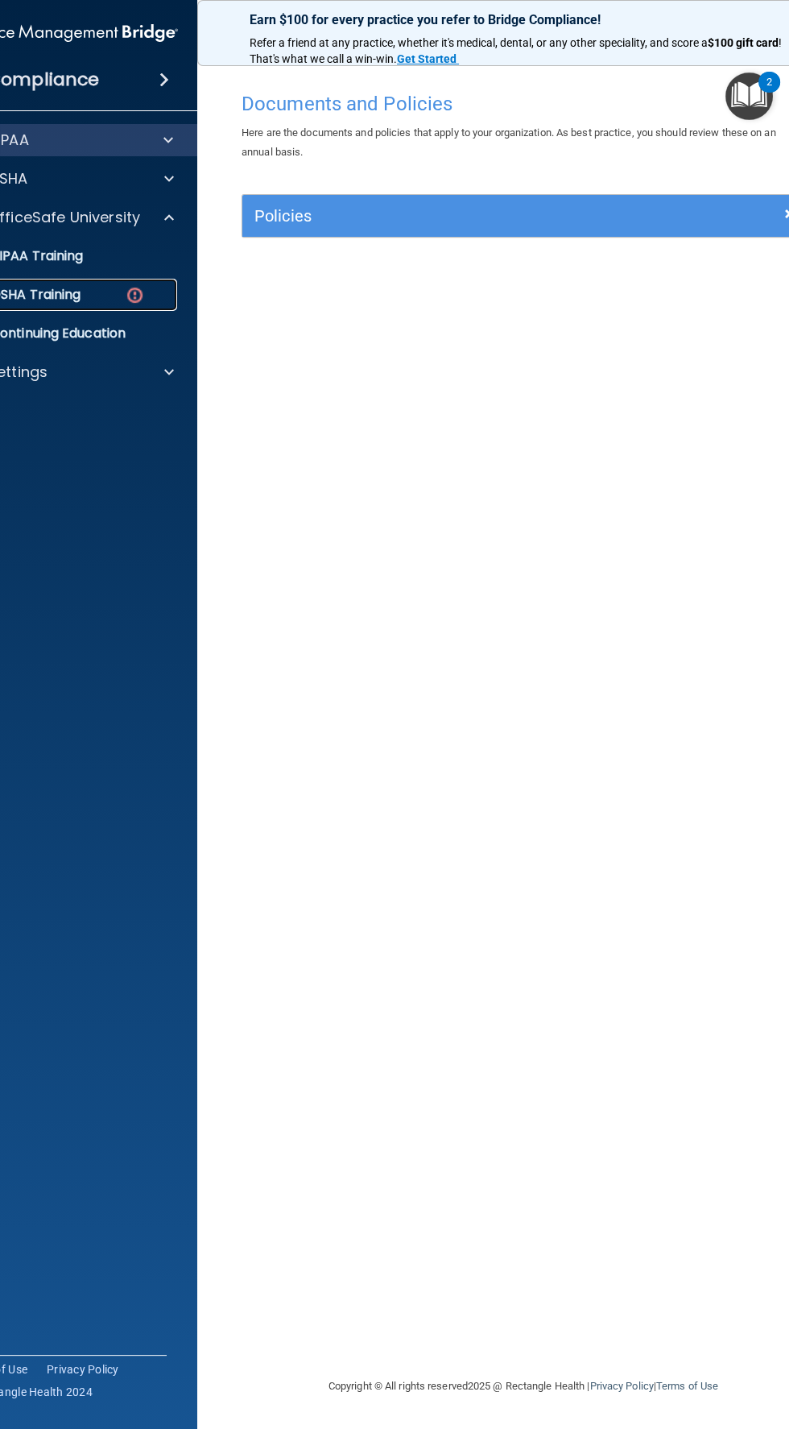
click at [91, 294] on div "OSHA Training" at bounding box center [60, 295] width 220 height 16
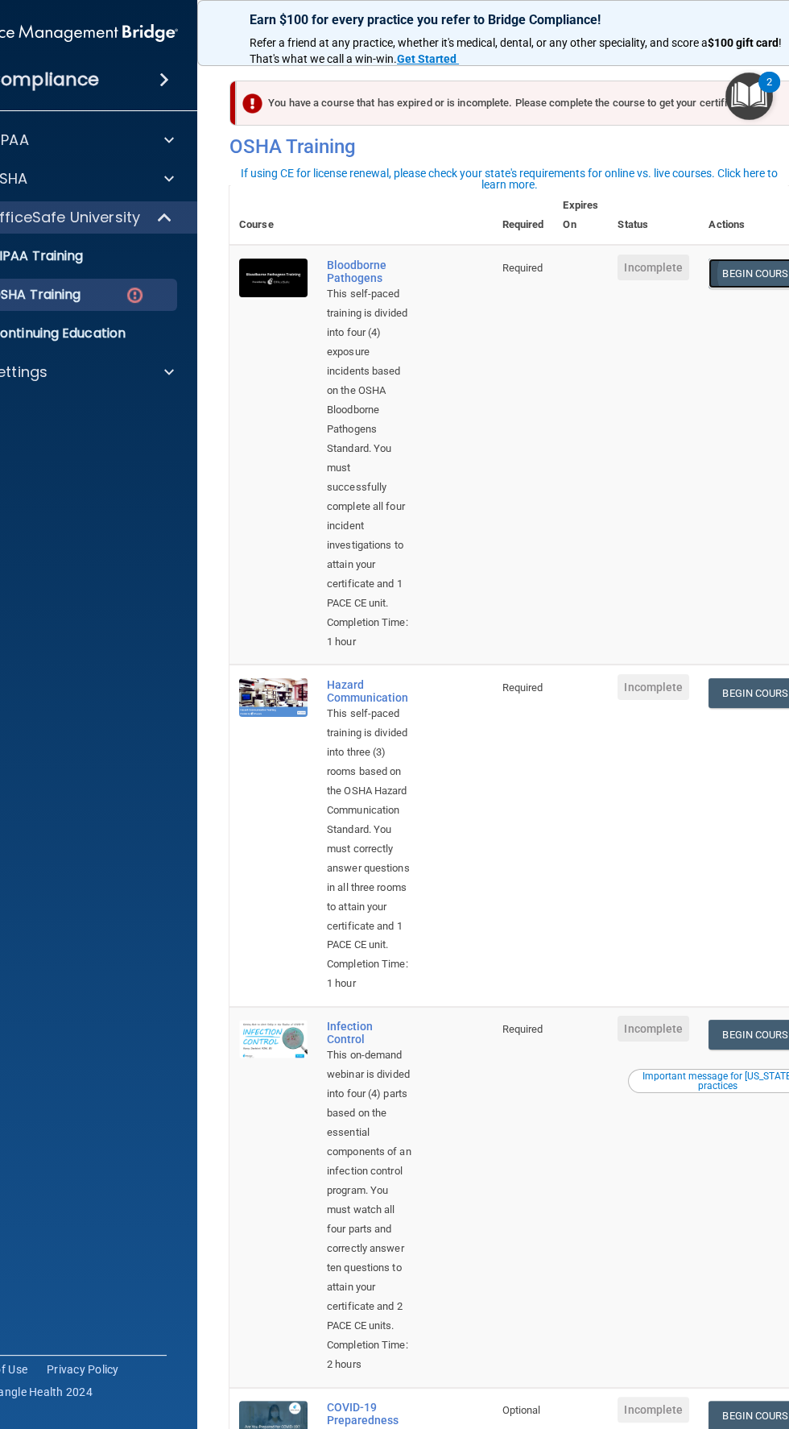
click at [747, 279] on link "Begin Course" at bounding box center [758, 274] width 98 height 30
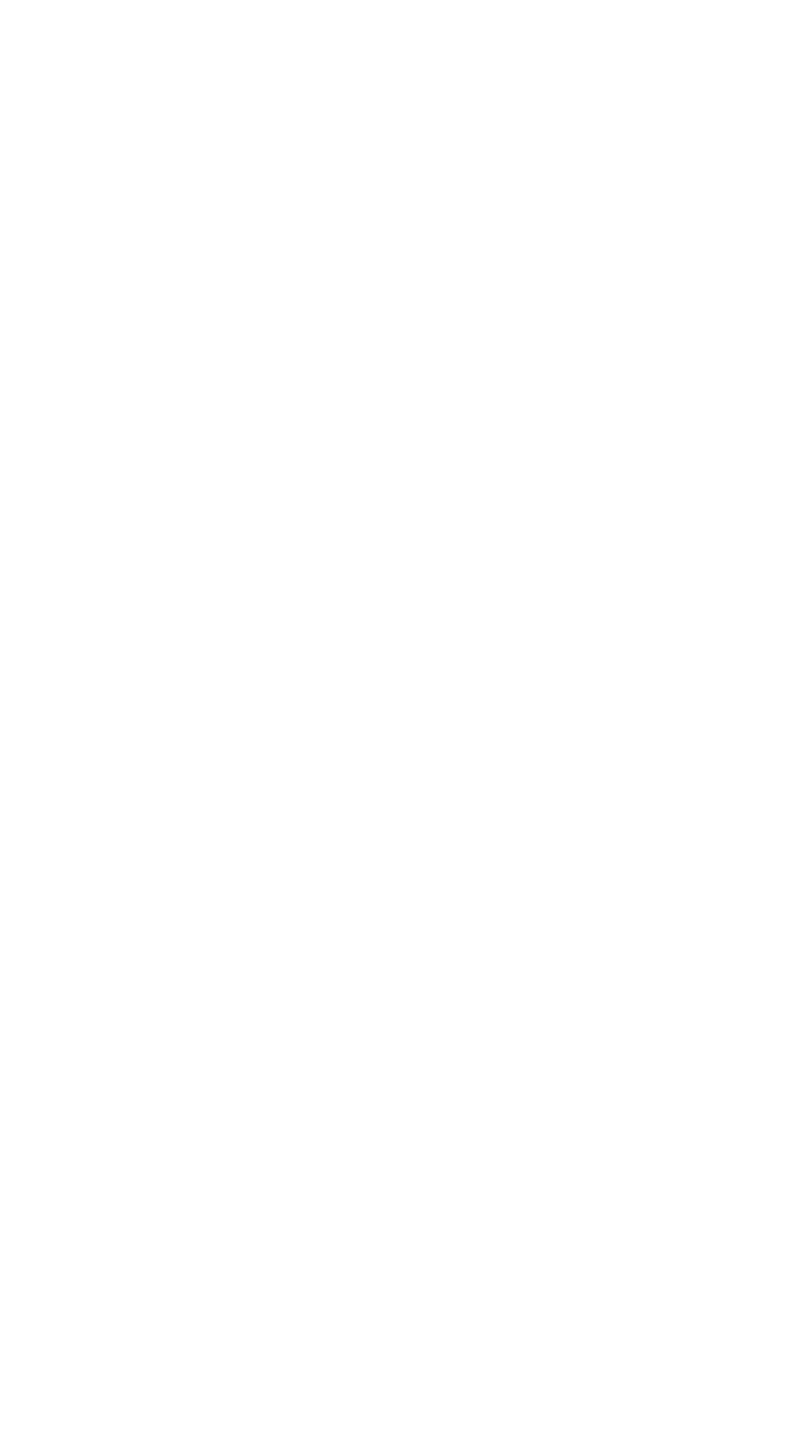
click at [714, 727] on div "Bloodborne Pathogens Training This course doesn’t expire until . Are you sure y…" at bounding box center [524, 730] width 588 height 1293
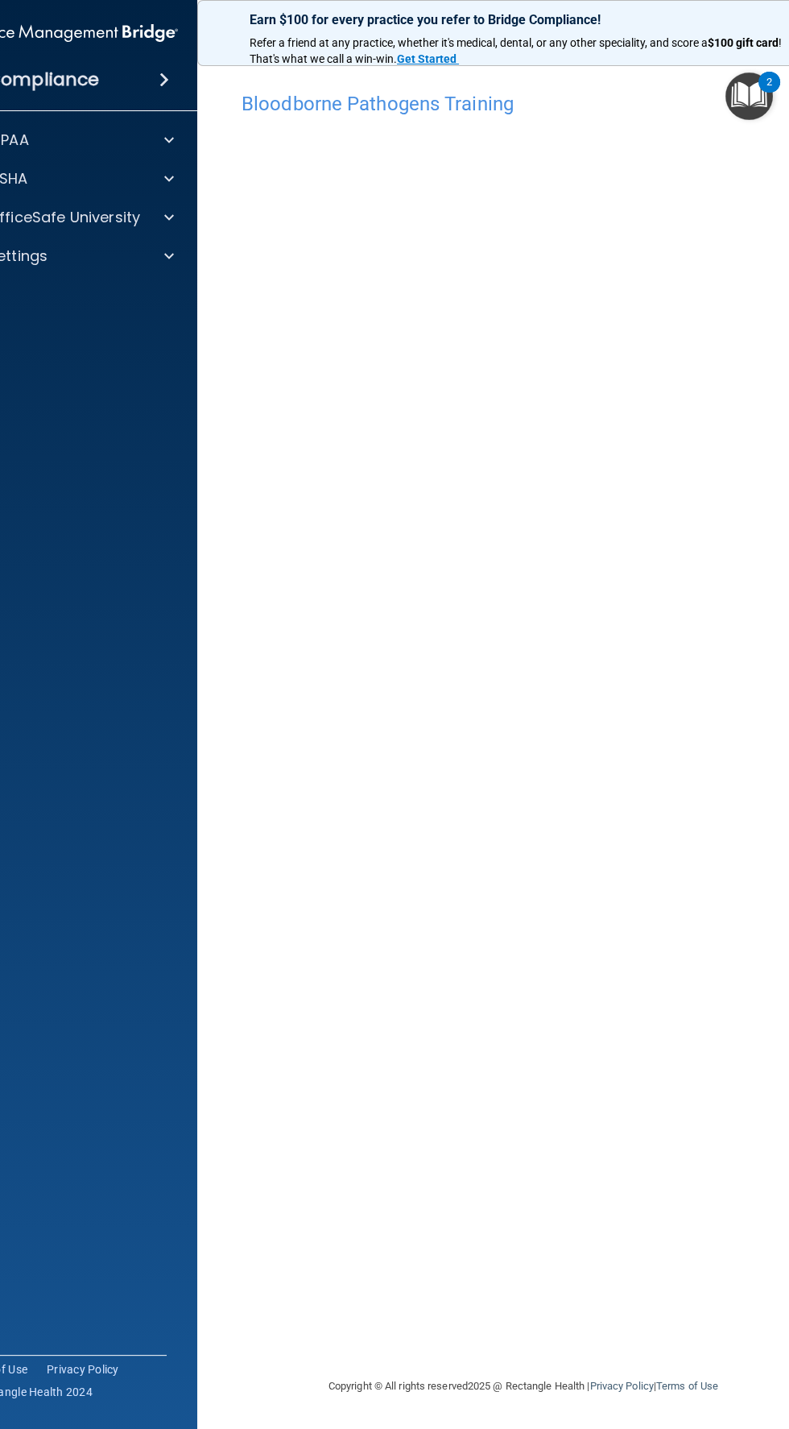
click at [503, 1053] on div "Bloodborne Pathogens Training This course doesn’t expire until . Are you sure y…" at bounding box center [524, 730] width 588 height 1293
click at [658, 811] on div "Bloodborne Pathogens Training This course doesn’t expire until . Are you sure y…" at bounding box center [524, 730] width 588 height 1293
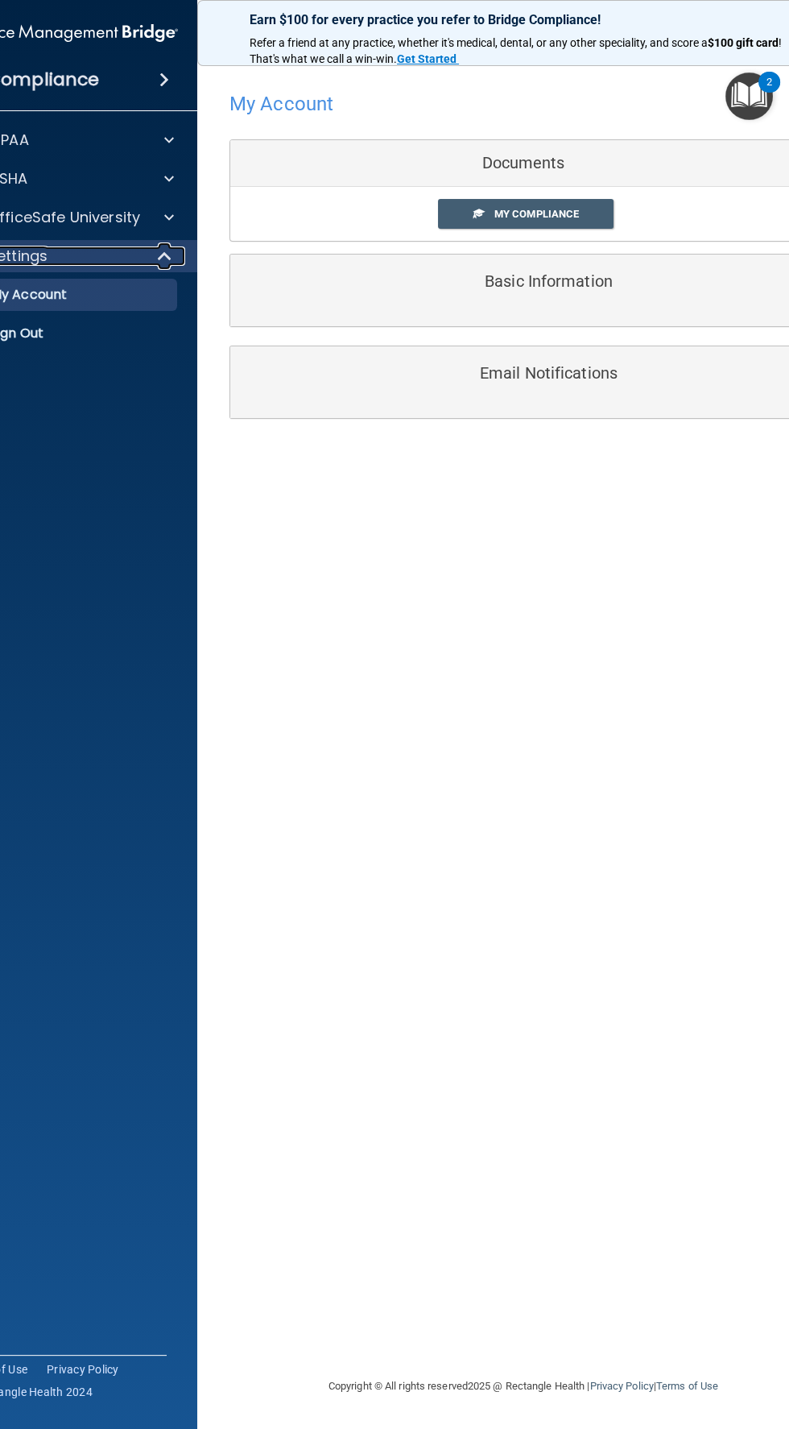
click at [166, 256] on span at bounding box center [166, 255] width 14 height 19
click at [168, 255] on span at bounding box center [168, 255] width 10 height 19
click at [176, 252] on div at bounding box center [165, 255] width 39 height 19
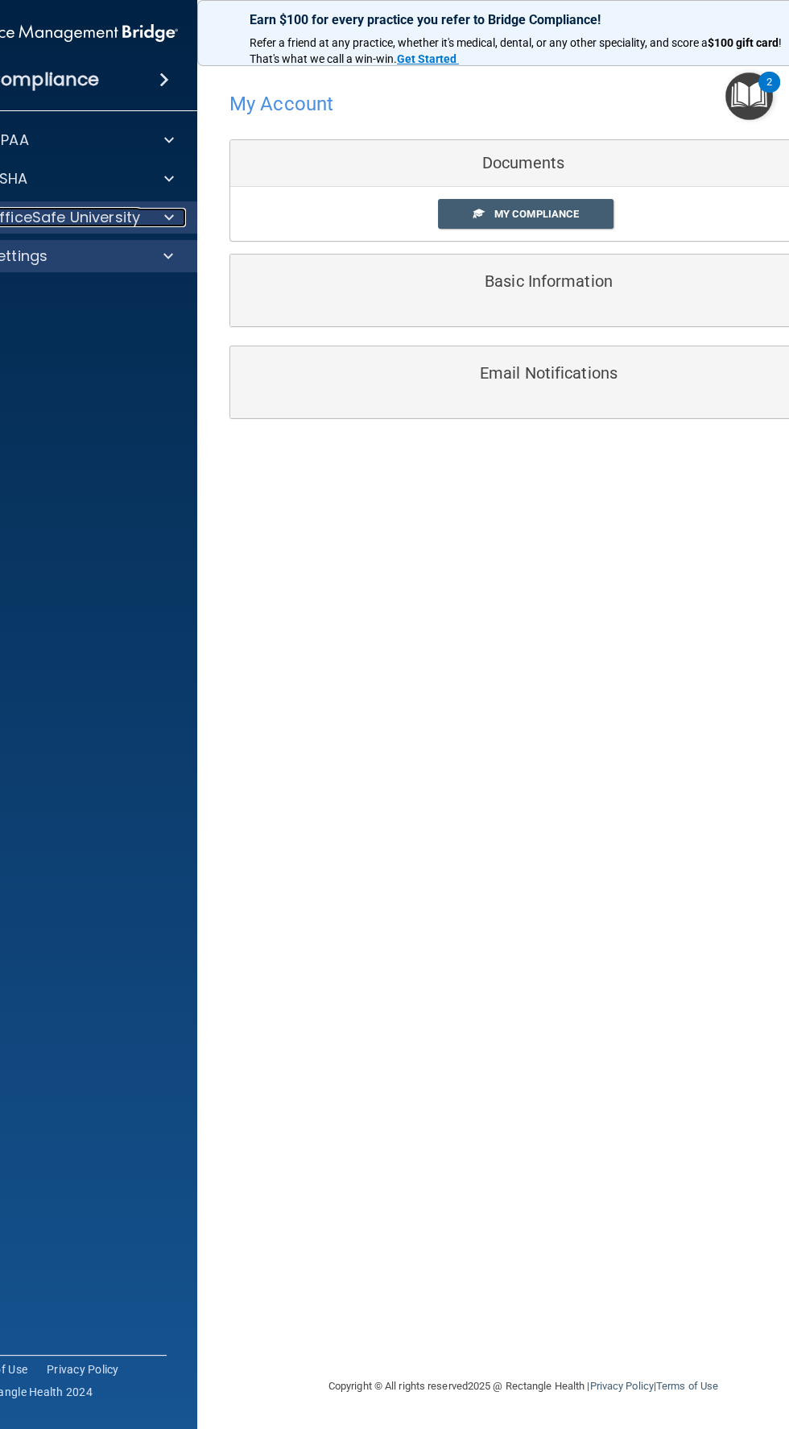
click at [169, 217] on span at bounding box center [169, 217] width 10 height 19
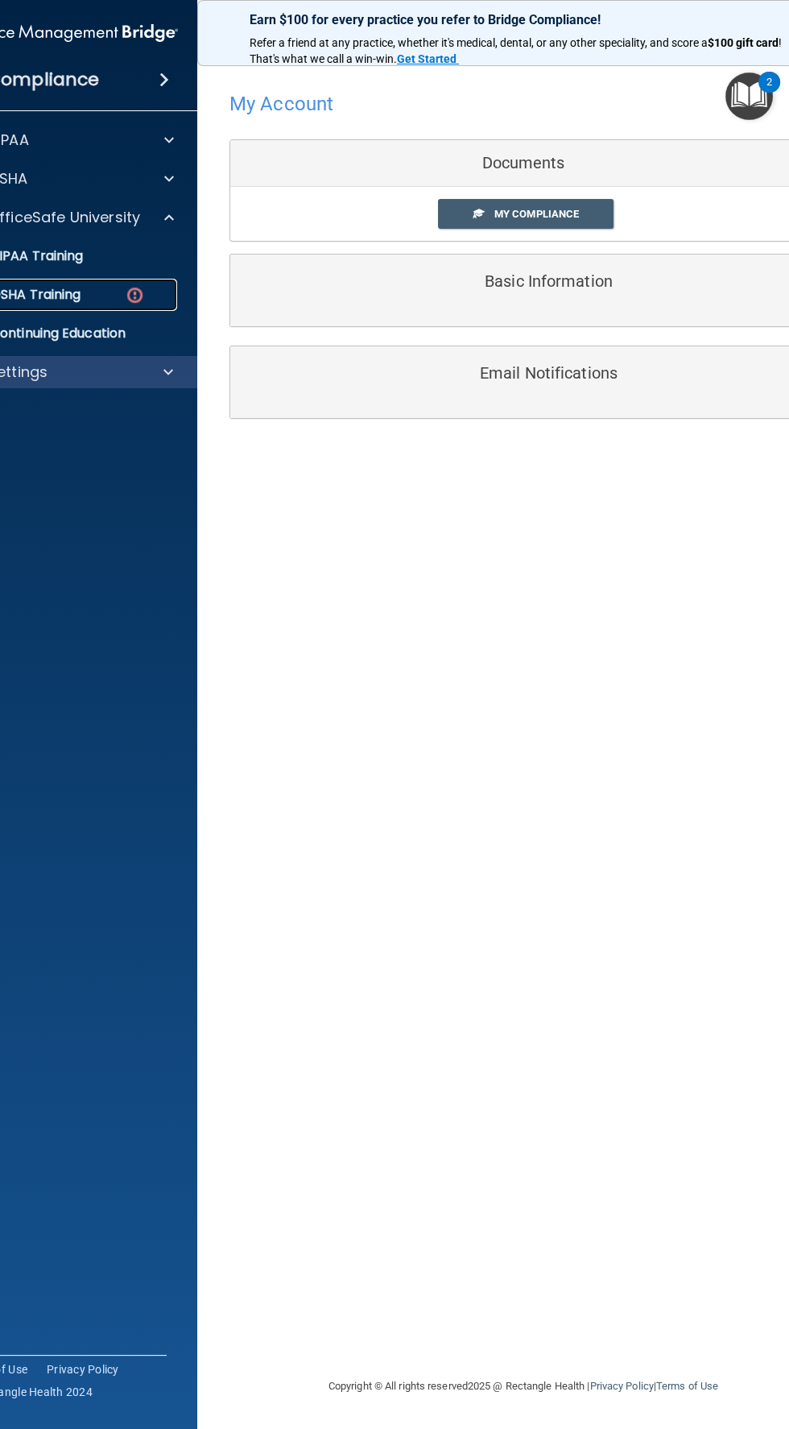
click at [103, 302] on div "OSHA Training" at bounding box center [60, 295] width 220 height 16
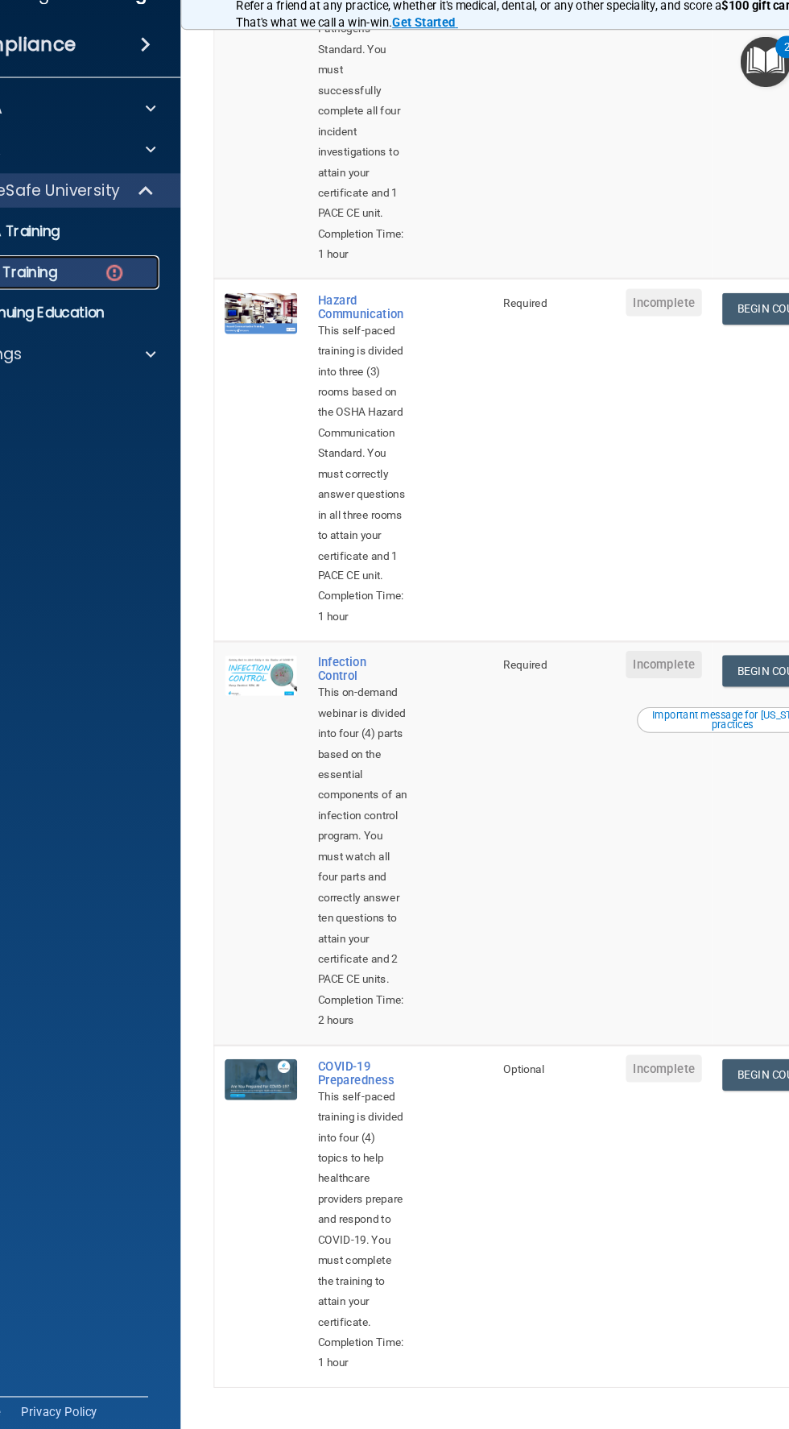
scroll to position [411, 0]
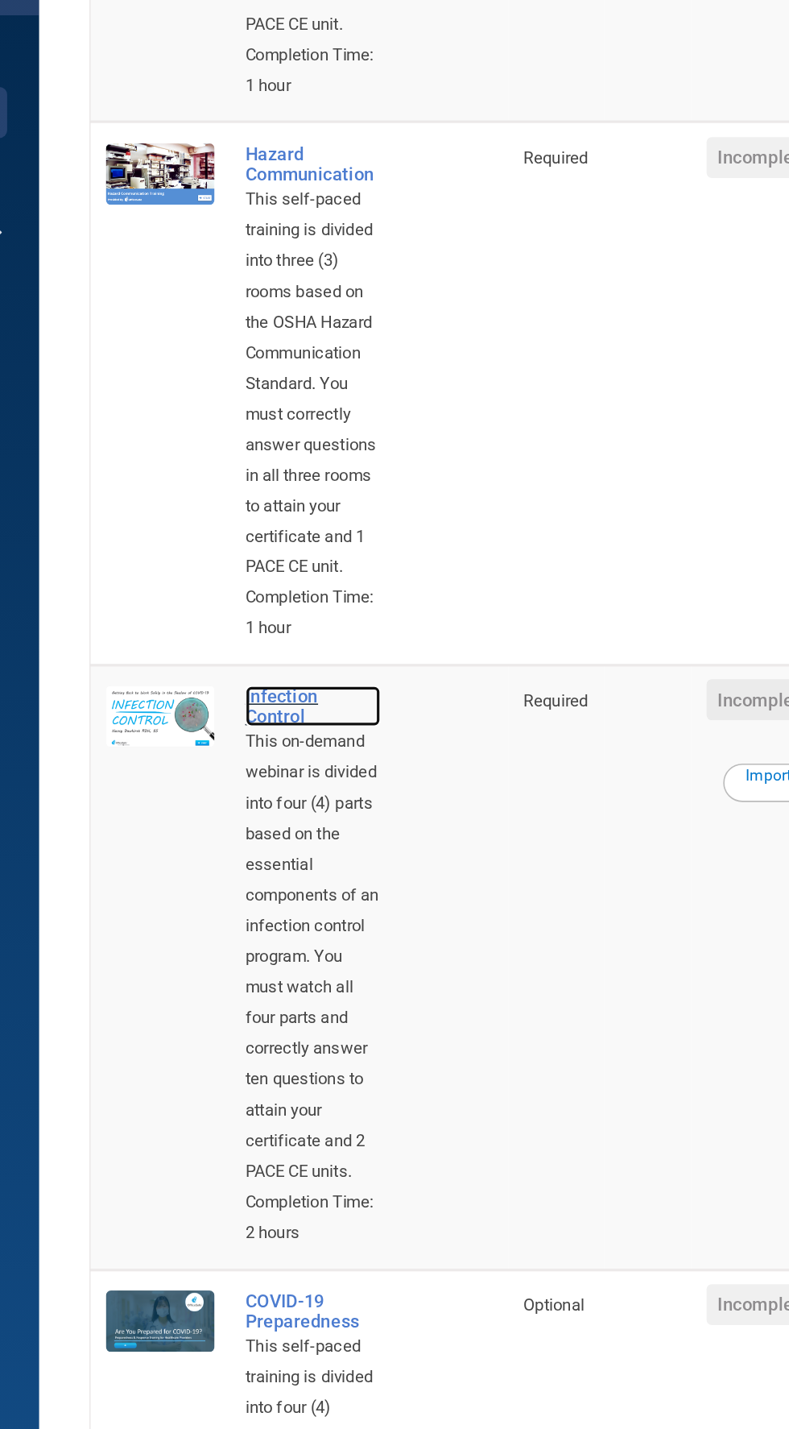
click at [395, 656] on div "Infection Control" at bounding box center [369, 669] width 85 height 26
